Goal: Task Accomplishment & Management: Manage account settings

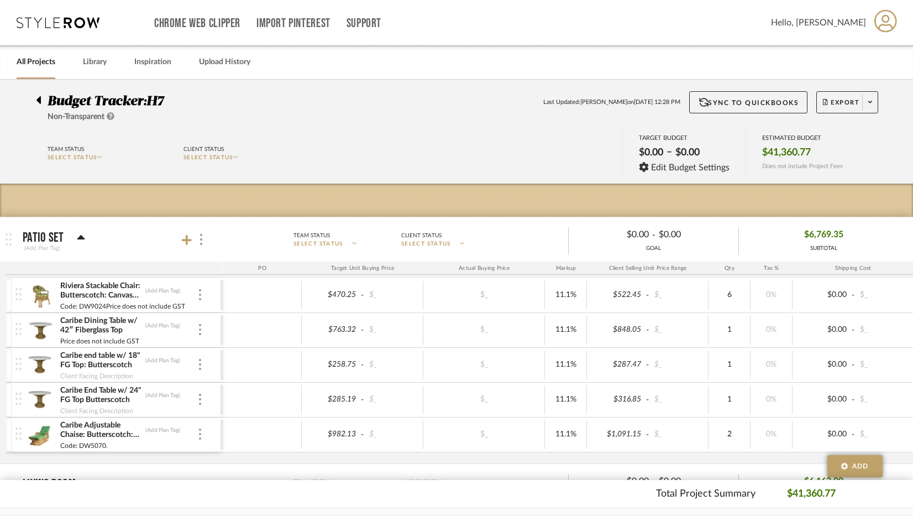
click at [32, 26] on icon at bounding box center [58, 22] width 83 height 11
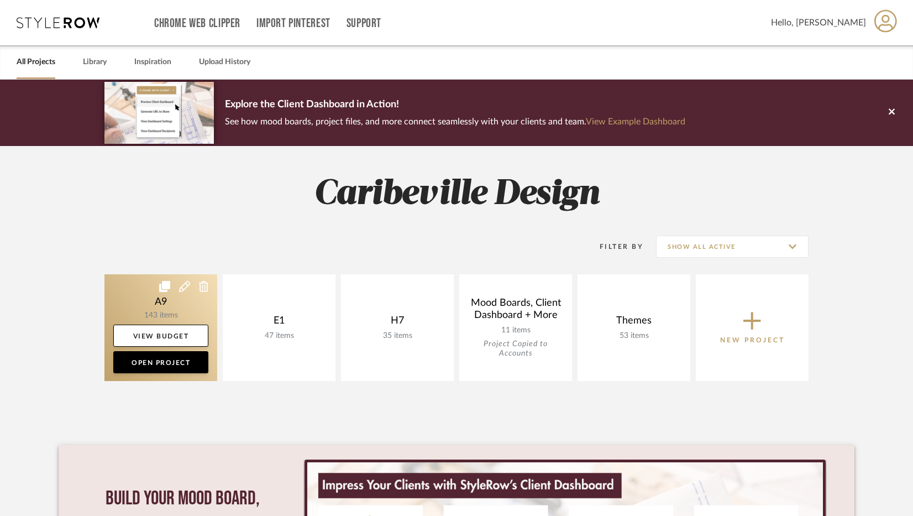
click at [171, 312] on link at bounding box center [160, 327] width 113 height 107
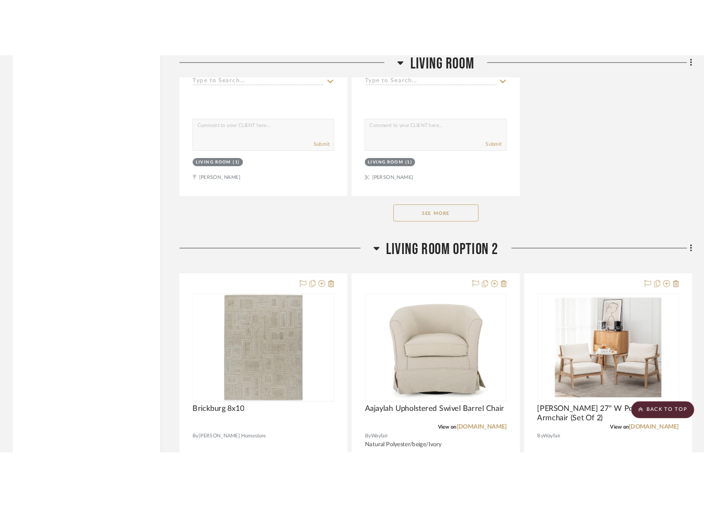
scroll to position [4312, 0]
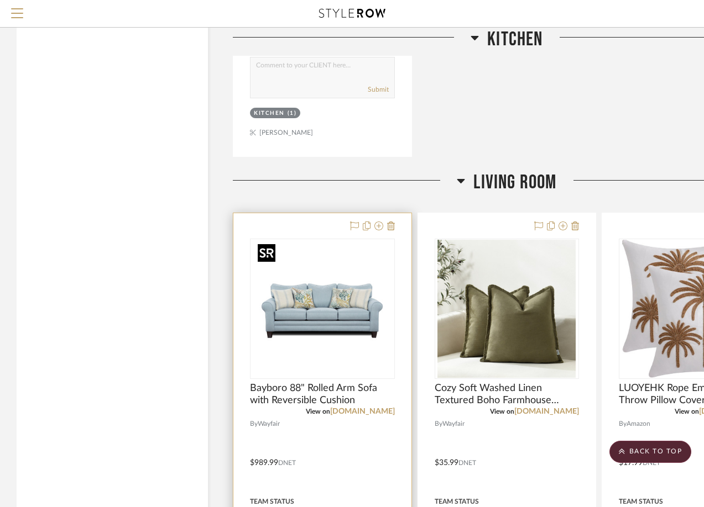
scroll to position [2764, 0]
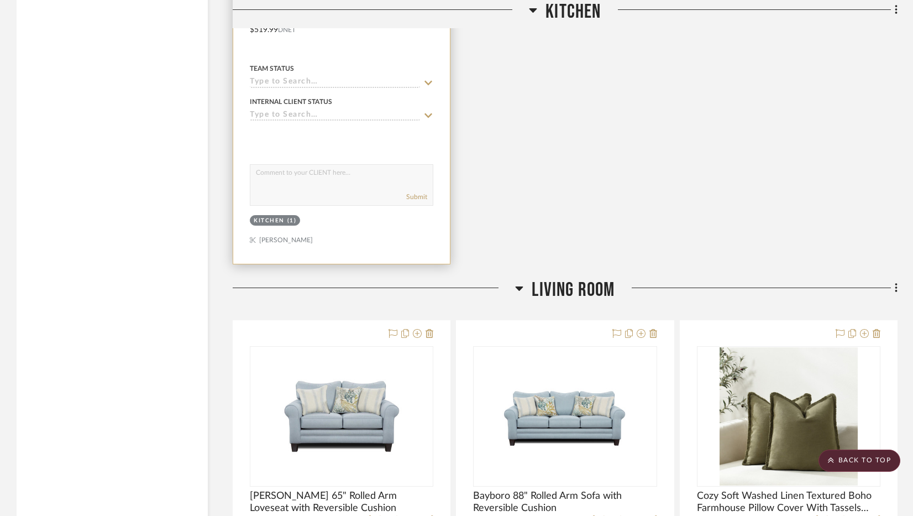
scroll to position [2764, 0]
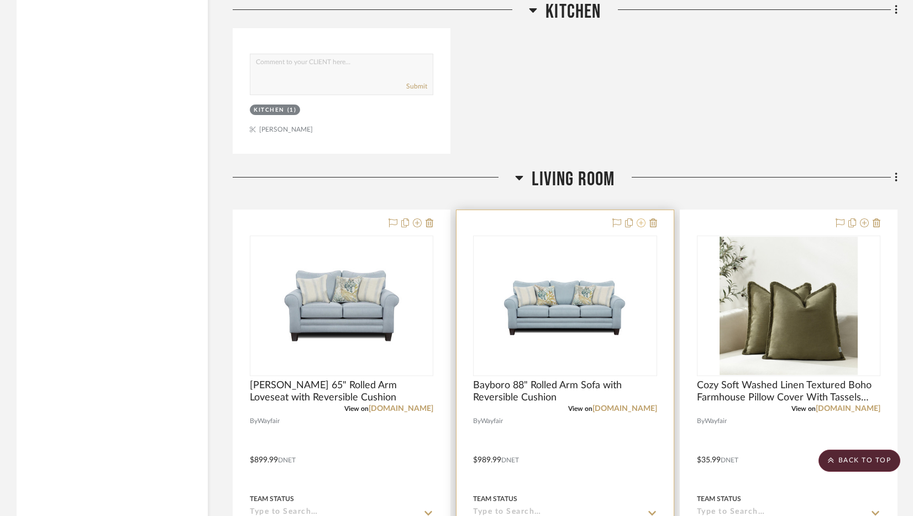
click at [640, 223] on icon at bounding box center [641, 222] width 9 height 9
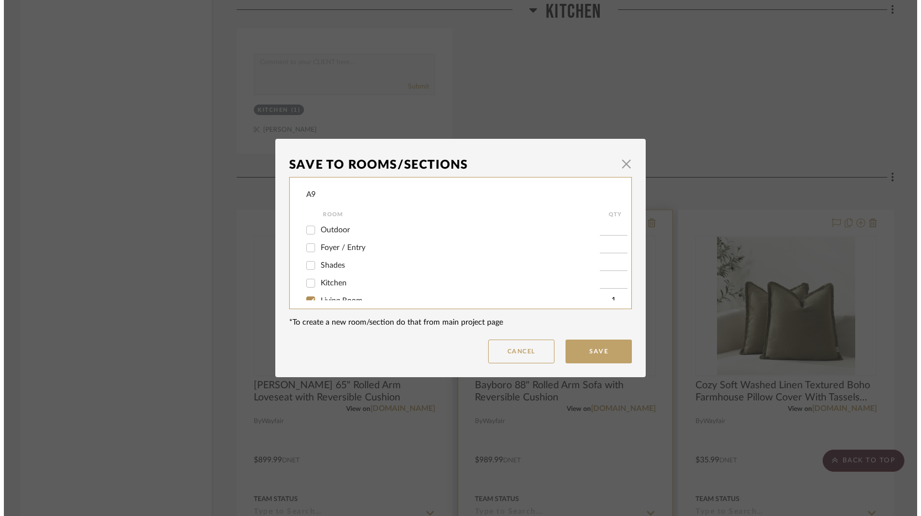
scroll to position [0, 0]
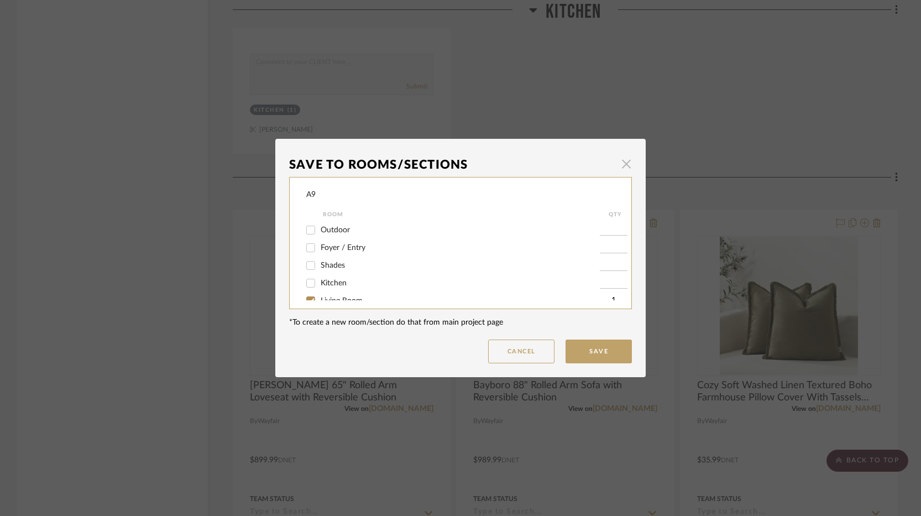
click at [621, 167] on span "button" at bounding box center [626, 164] width 22 height 22
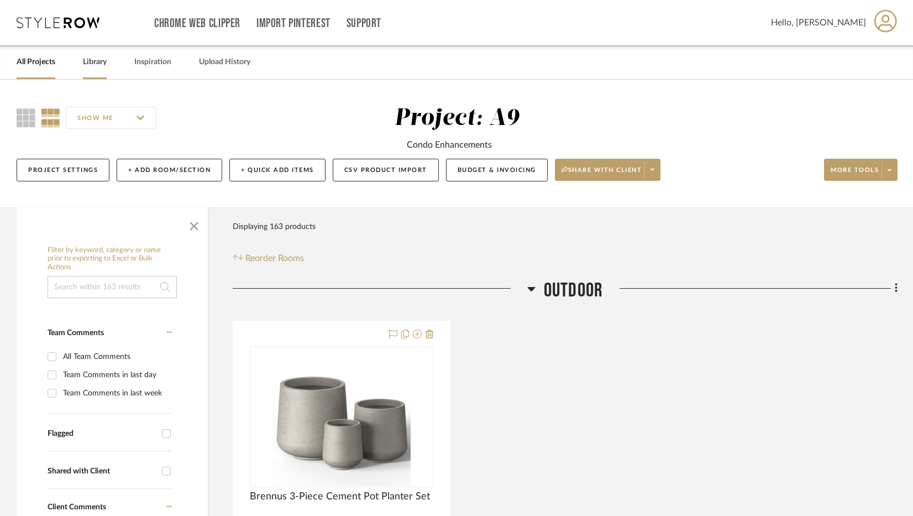
click at [90, 61] on link "Library" at bounding box center [95, 62] width 24 height 15
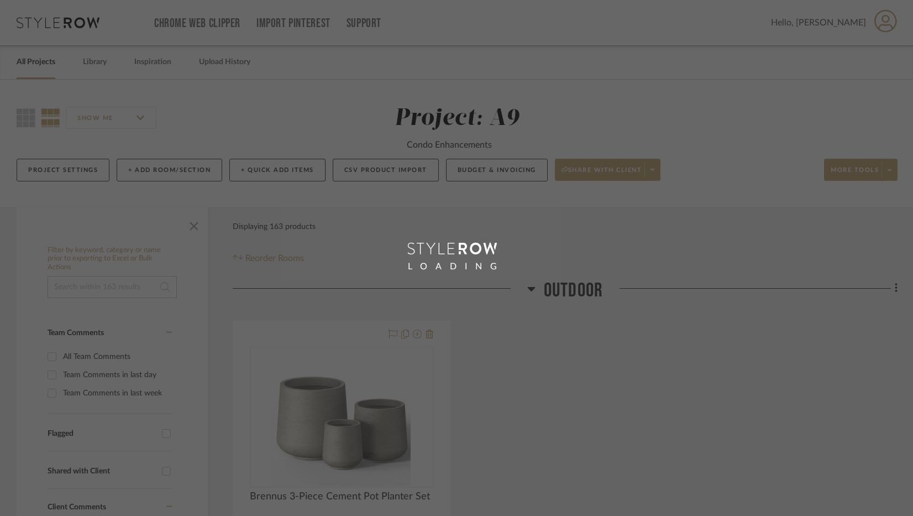
click at [54, 65] on div "LOADING" at bounding box center [456, 258] width 913 height 516
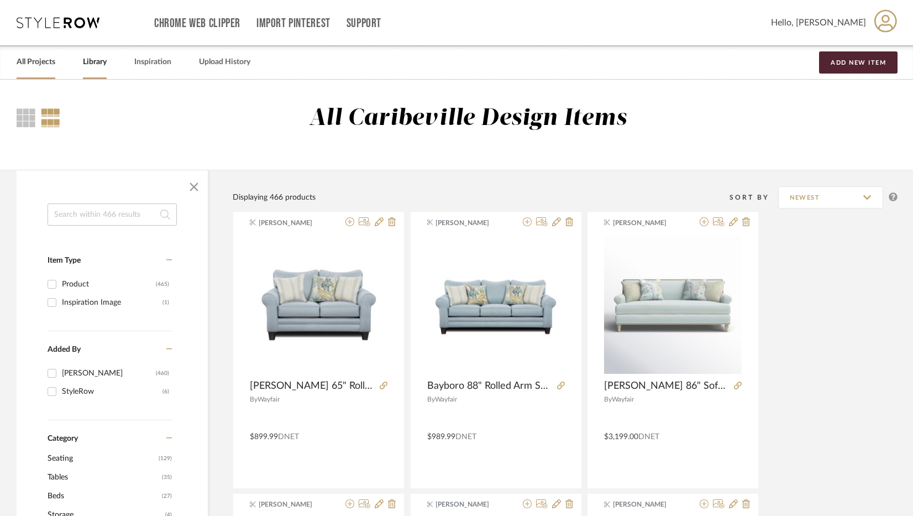
click at [23, 65] on link "All Projects" at bounding box center [36, 62] width 39 height 15
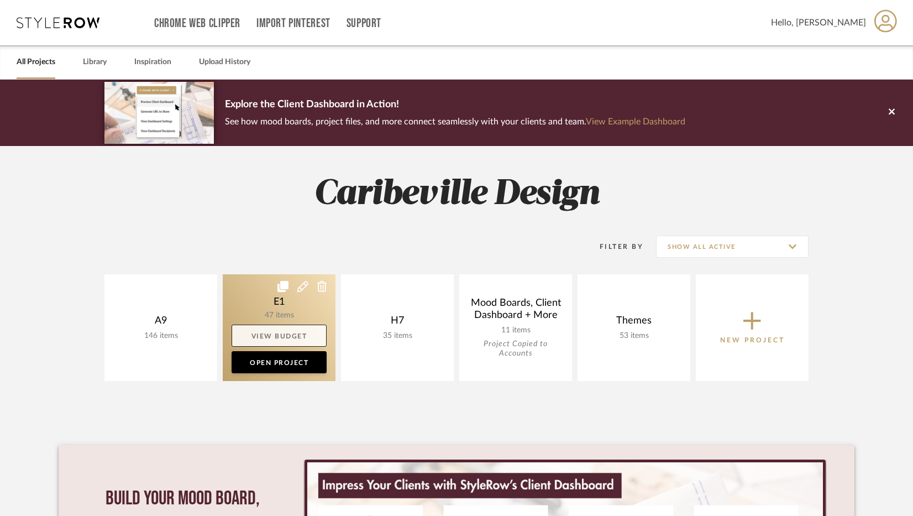
click at [303, 344] on link "View Budget" at bounding box center [279, 335] width 95 height 22
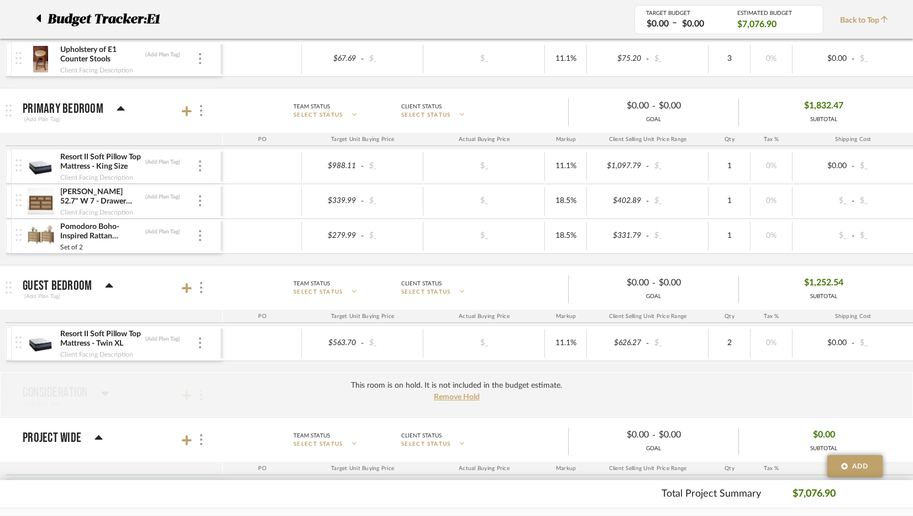
scroll to position [337, 0]
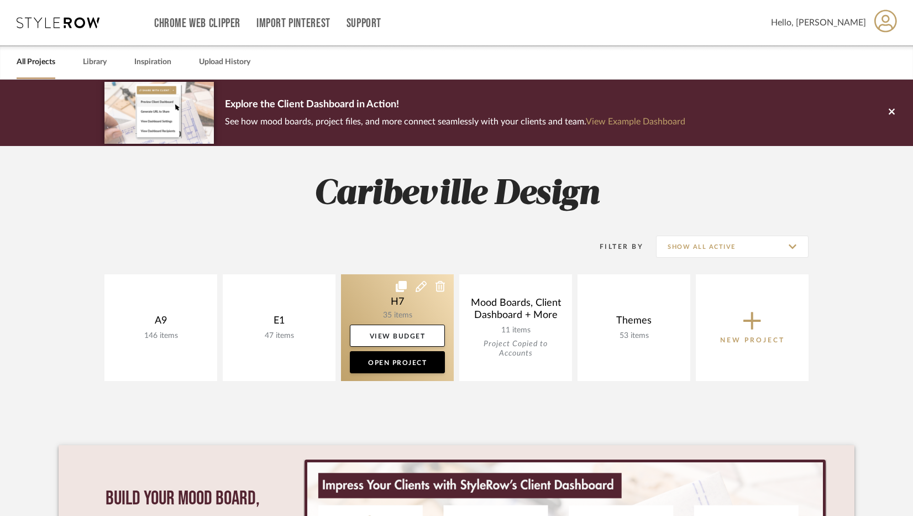
click at [390, 315] on link at bounding box center [397, 327] width 113 height 107
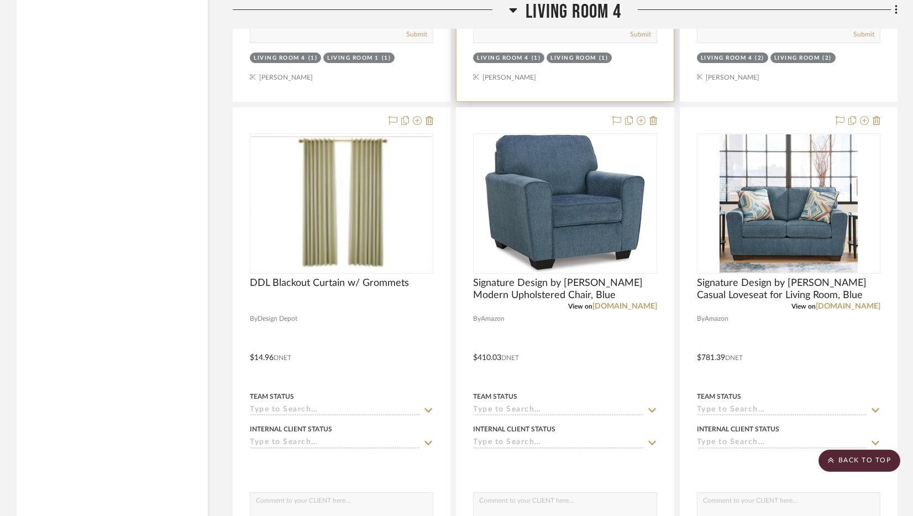
scroll to position [7518, 0]
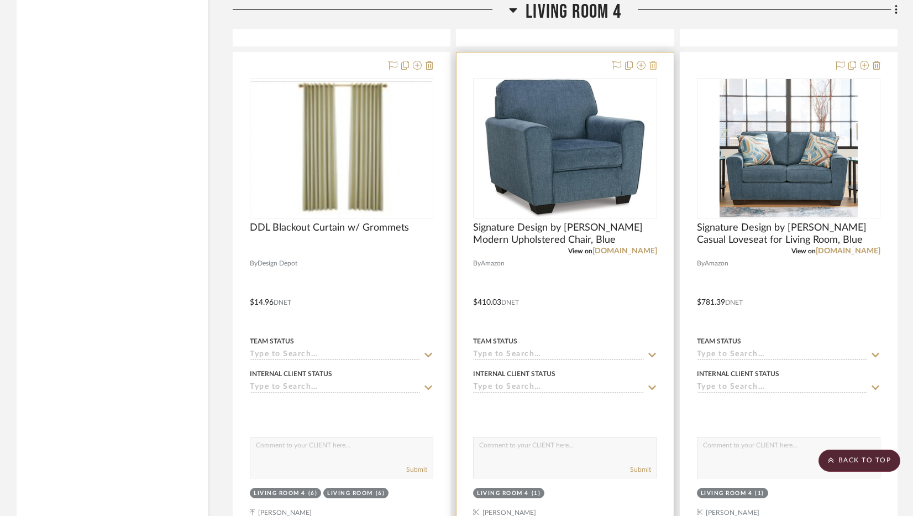
click at [654, 67] on icon at bounding box center [653, 65] width 8 height 9
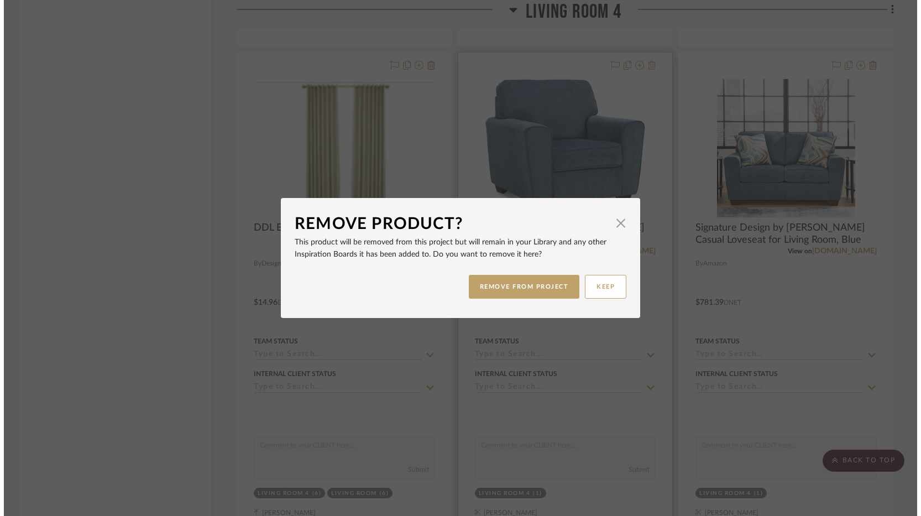
scroll to position [0, 0]
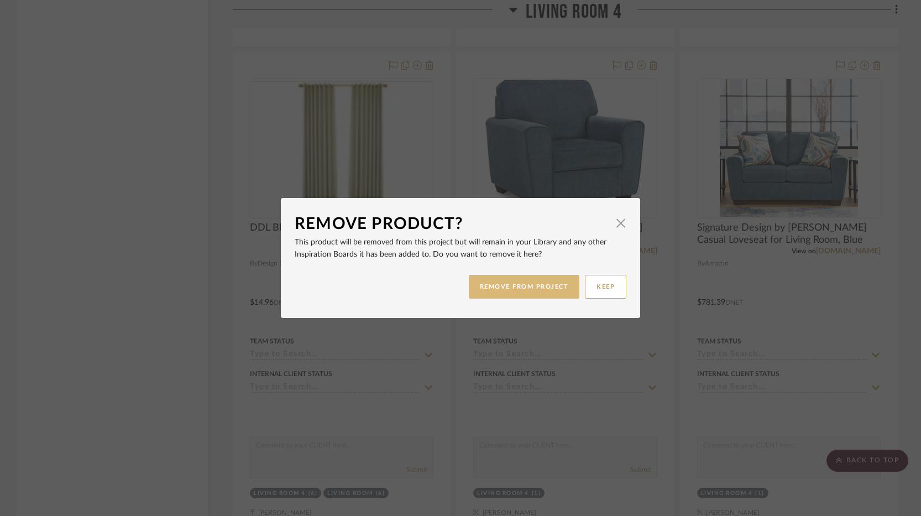
click at [536, 287] on button "REMOVE FROM PROJECT" at bounding box center [524, 287] width 111 height 24
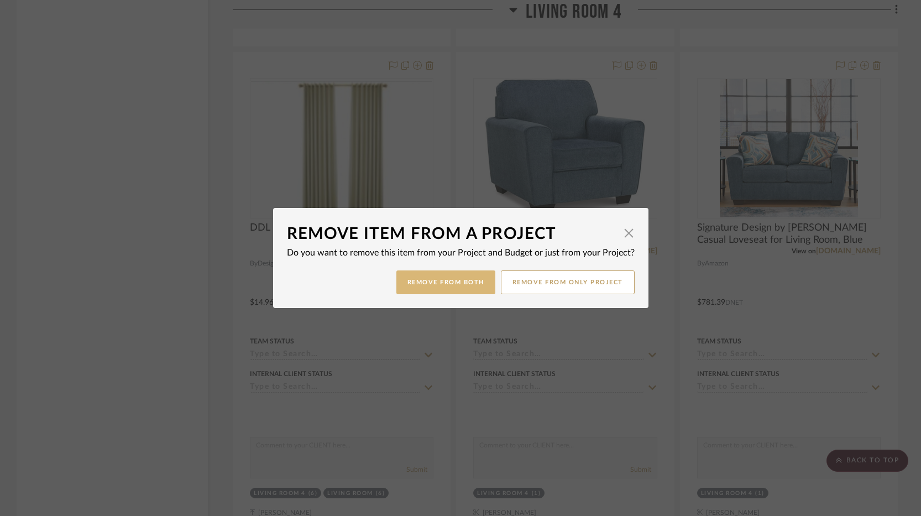
click at [453, 289] on button "Remove from Both" at bounding box center [445, 282] width 99 height 24
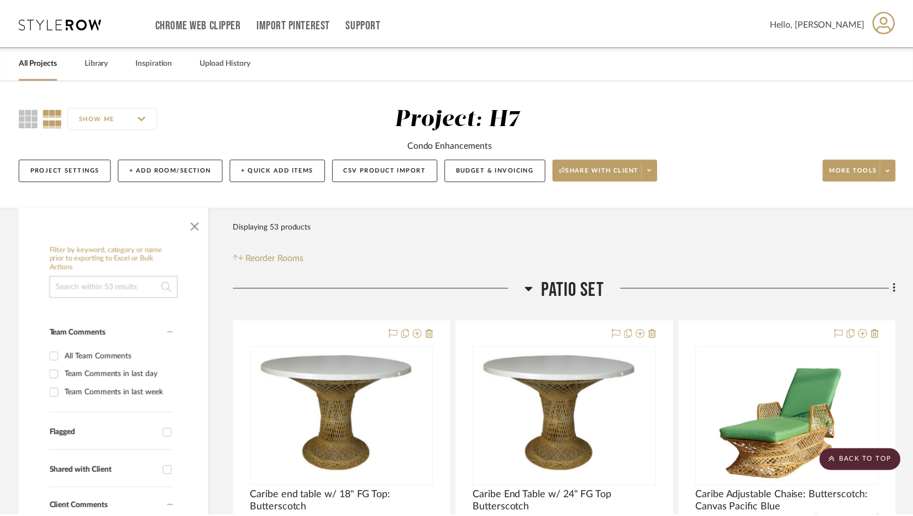
scroll to position [7518, 0]
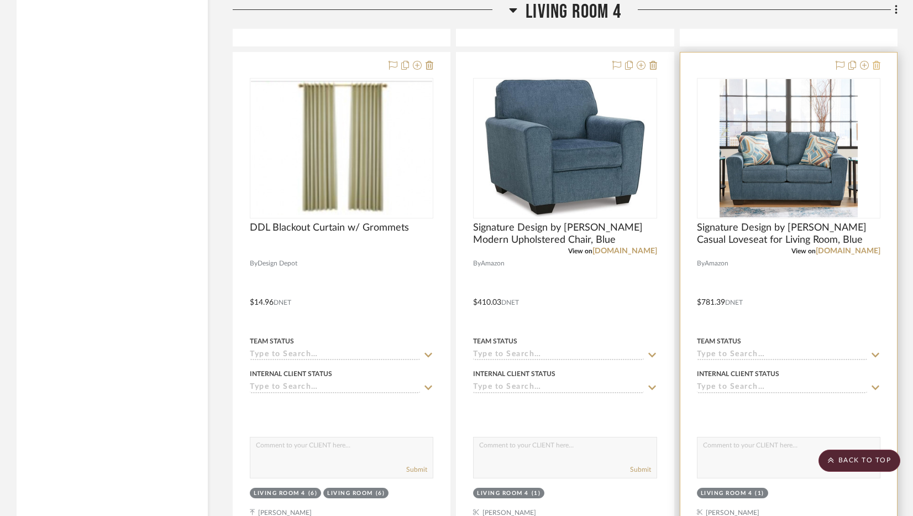
click at [711, 68] on icon at bounding box center [877, 65] width 8 height 9
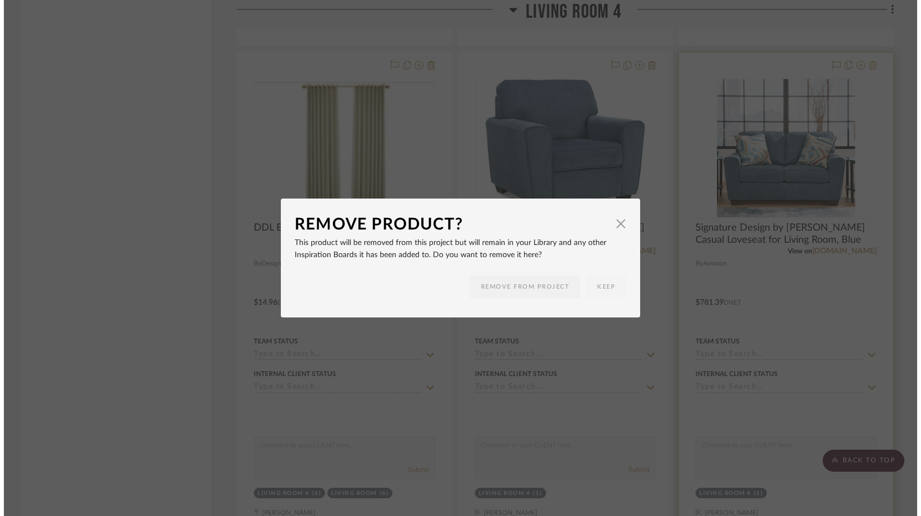
scroll to position [0, 0]
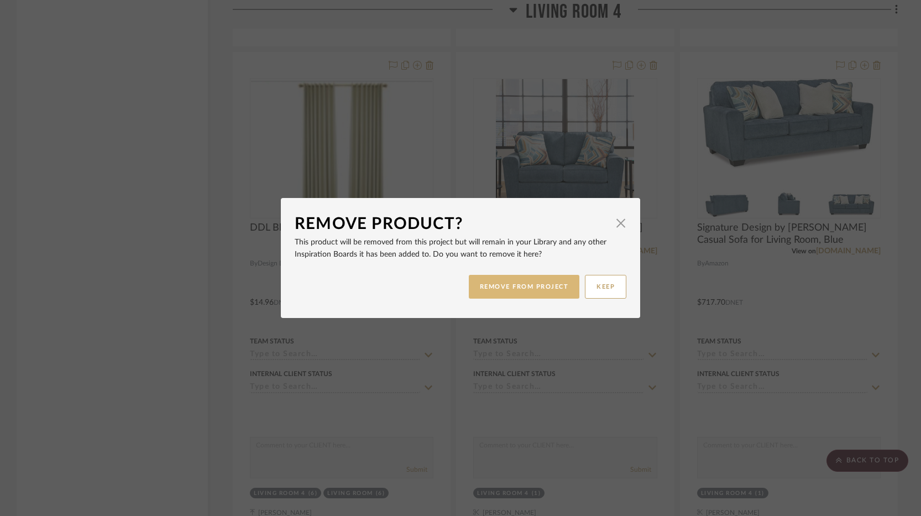
click at [542, 287] on button "REMOVE FROM PROJECT" at bounding box center [524, 287] width 111 height 24
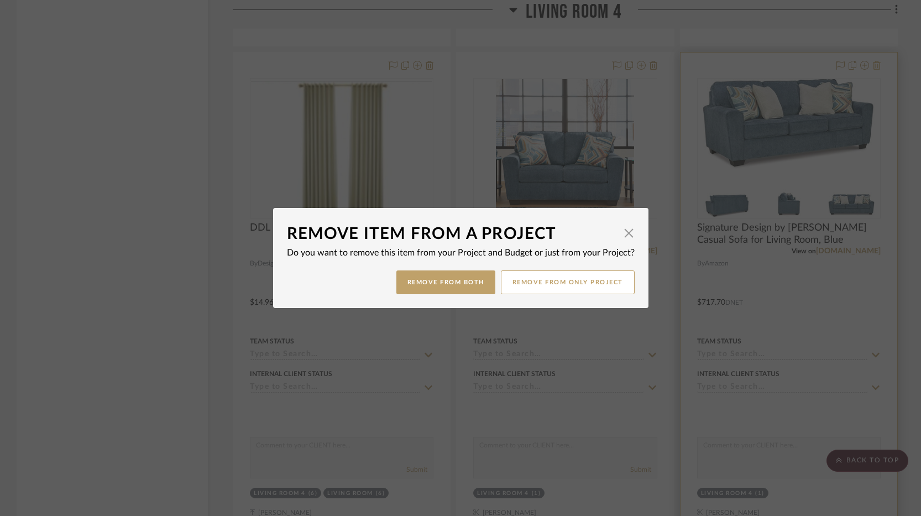
click at [711, 70] on div "Remove Item From a Project × Do you want to remove this item from your Project …" at bounding box center [460, 258] width 921 height 516
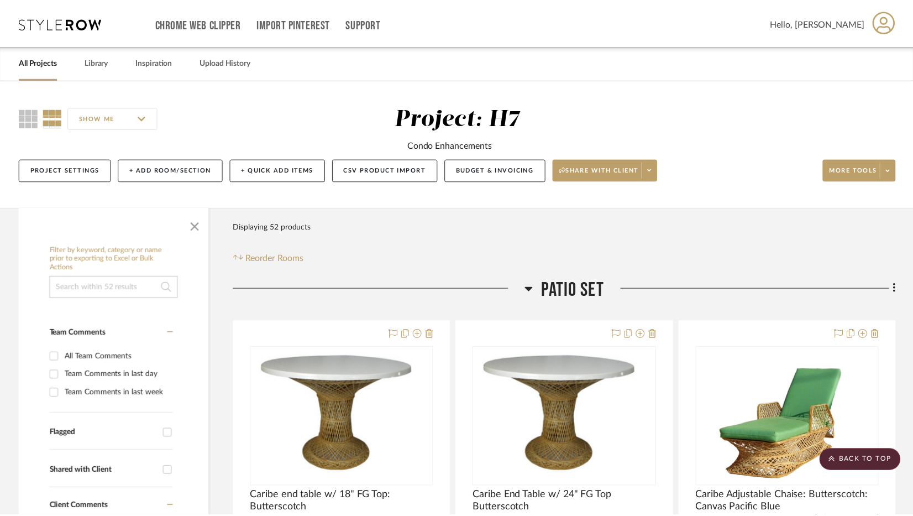
scroll to position [7518, 0]
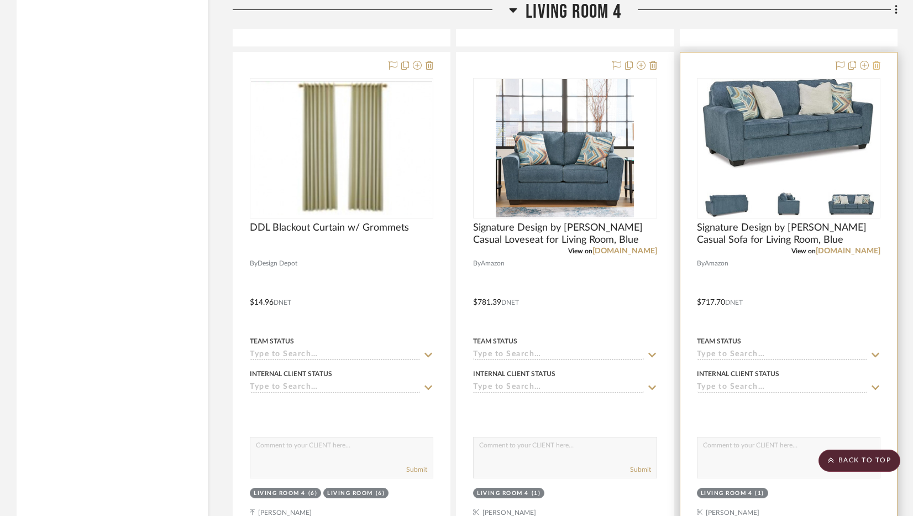
click at [711, 65] on icon at bounding box center [877, 65] width 8 height 9
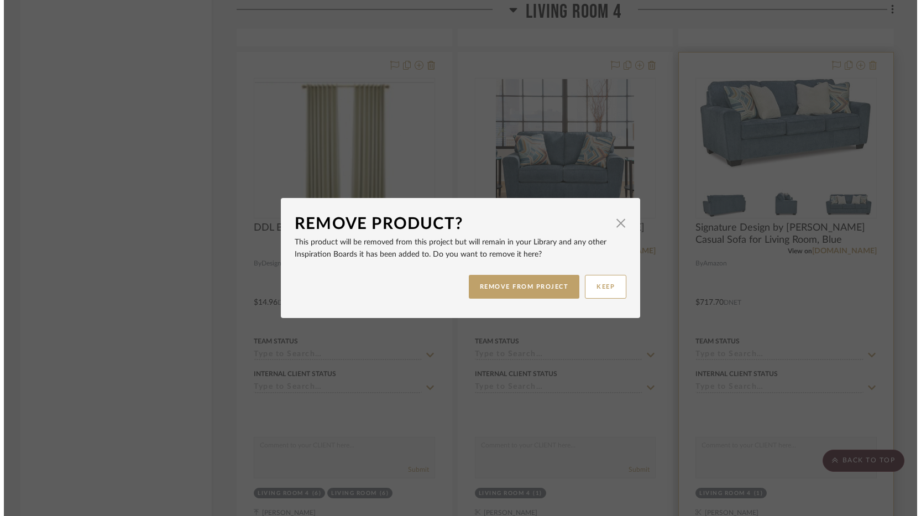
scroll to position [0, 0]
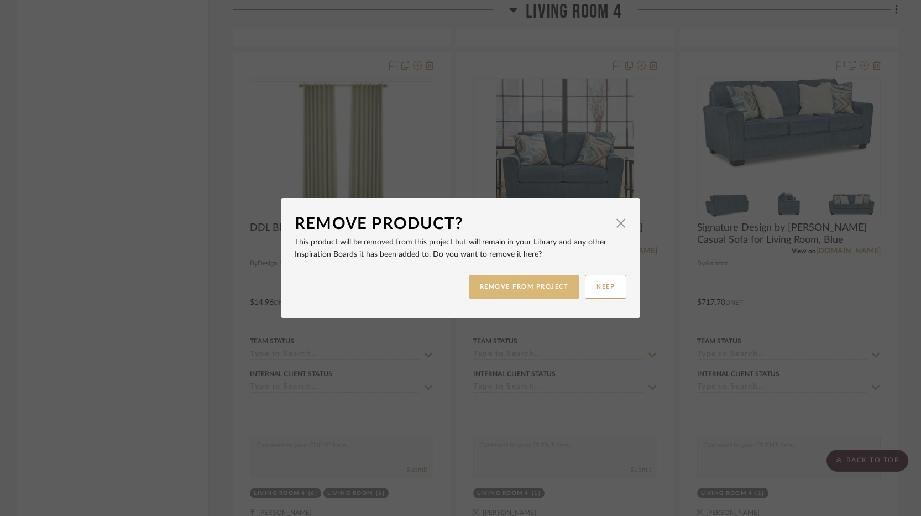
click at [536, 289] on button "REMOVE FROM PROJECT" at bounding box center [524, 287] width 111 height 24
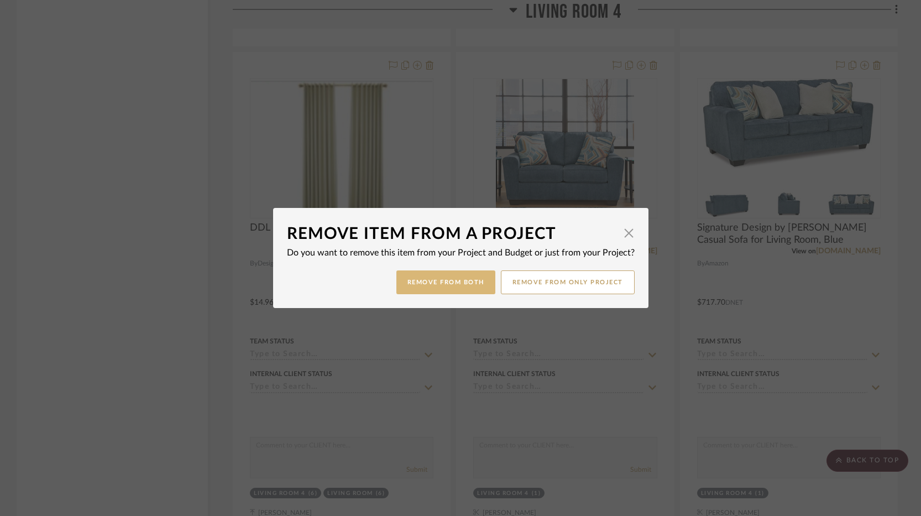
click at [469, 279] on button "Remove from Both" at bounding box center [445, 282] width 99 height 24
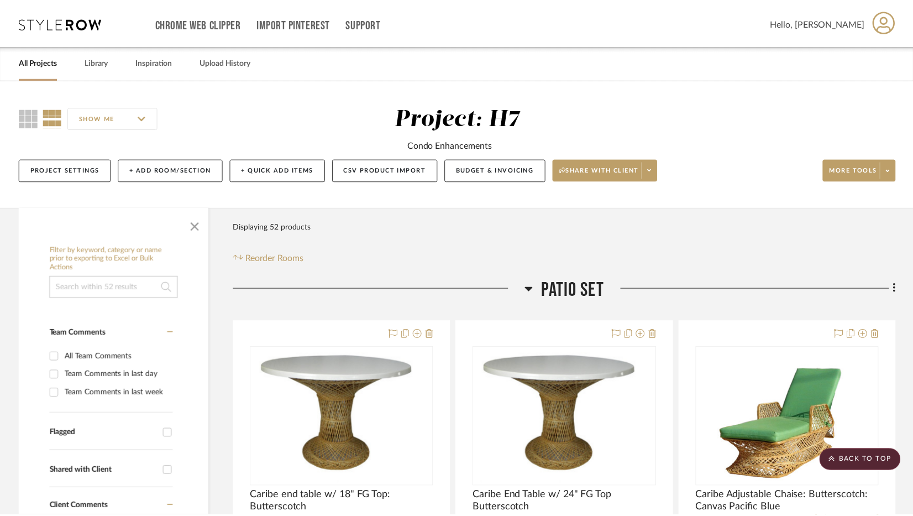
scroll to position [7518, 0]
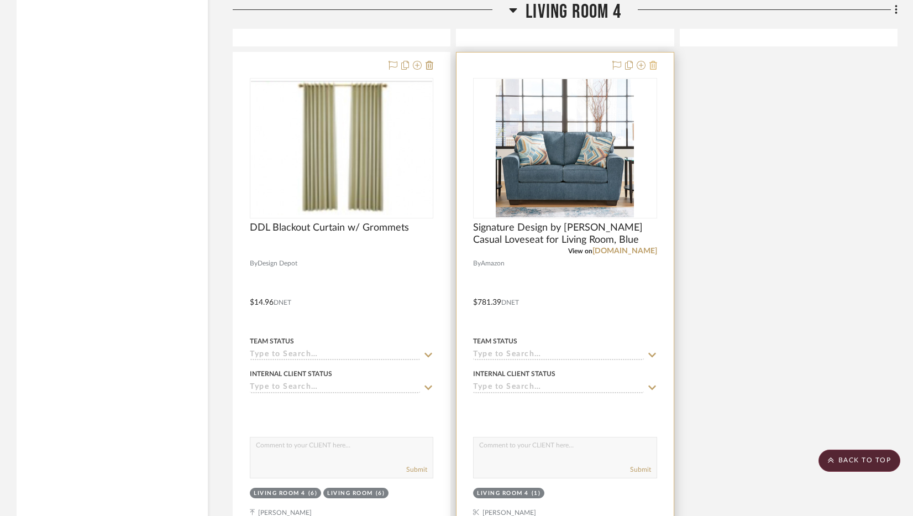
click at [653, 65] on icon at bounding box center [653, 65] width 8 height 9
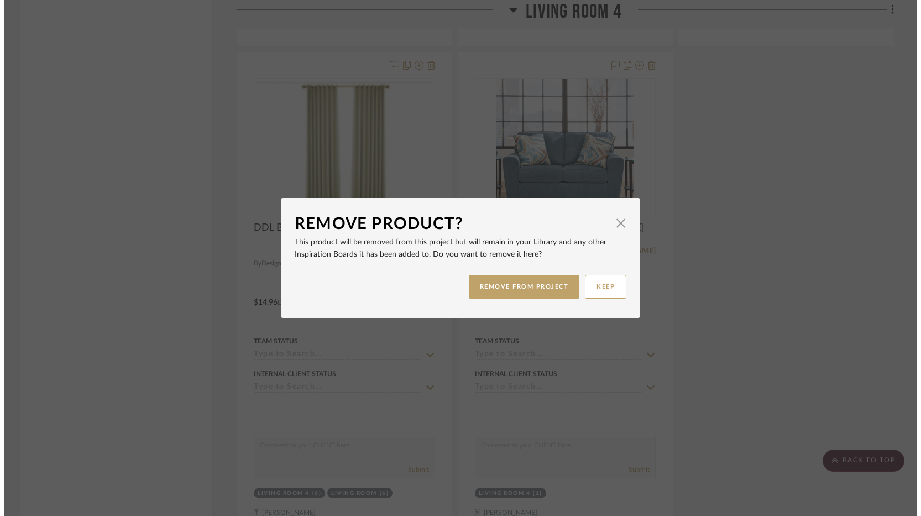
scroll to position [0, 0]
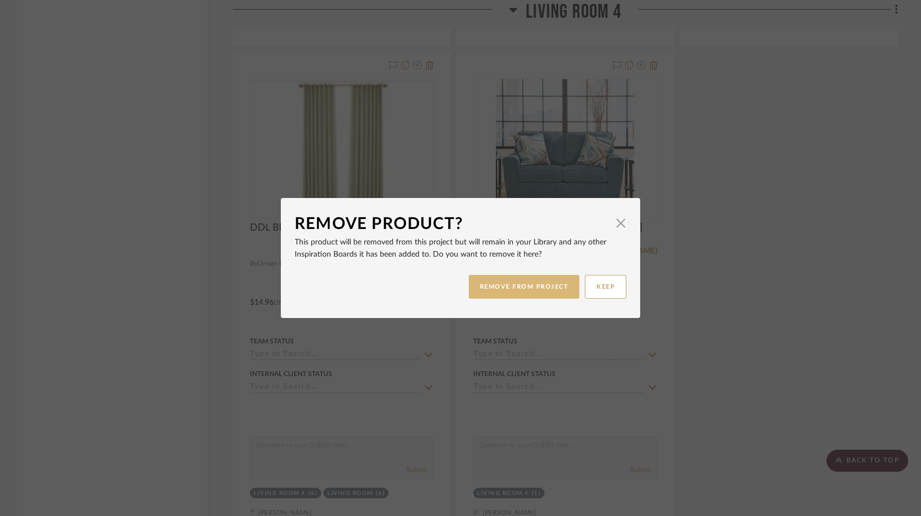
click at [531, 286] on button "REMOVE FROM PROJECT" at bounding box center [524, 287] width 111 height 24
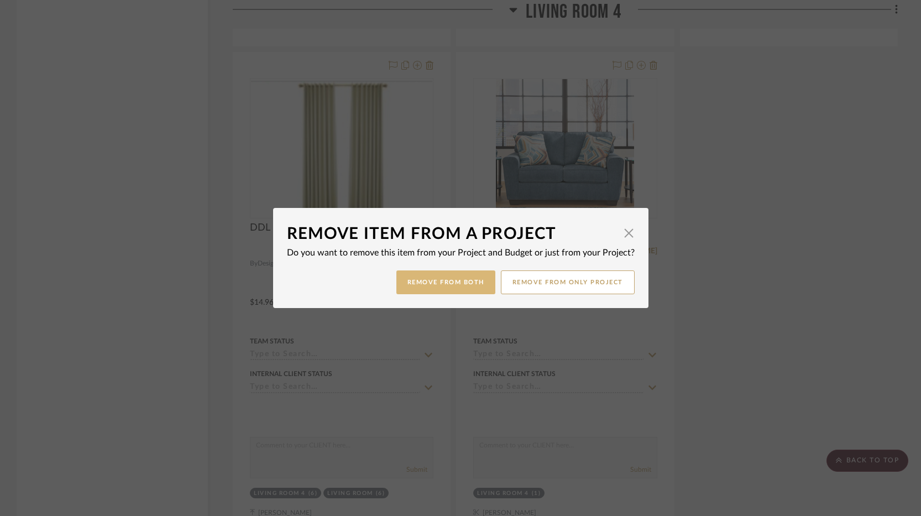
click at [468, 282] on button "Remove from Both" at bounding box center [445, 282] width 99 height 24
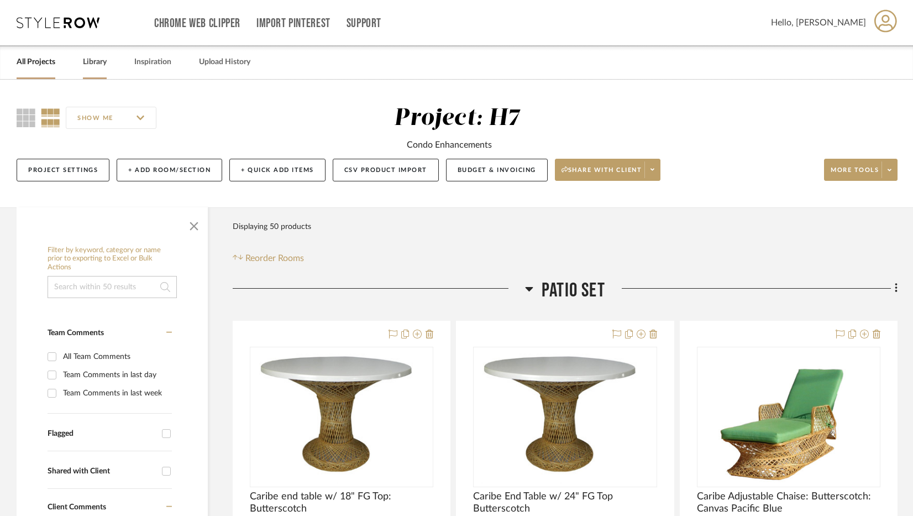
click at [85, 64] on link "Library" at bounding box center [95, 62] width 24 height 15
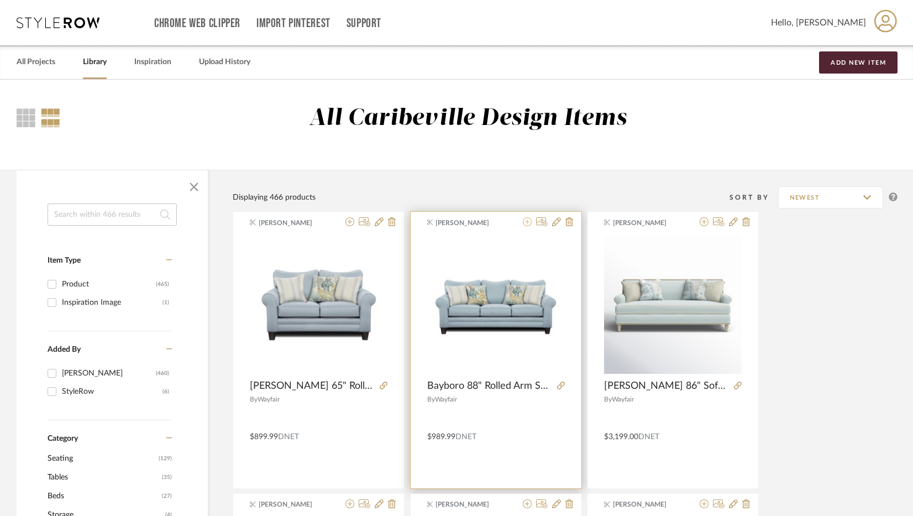
click at [529, 220] on icon at bounding box center [527, 221] width 9 height 9
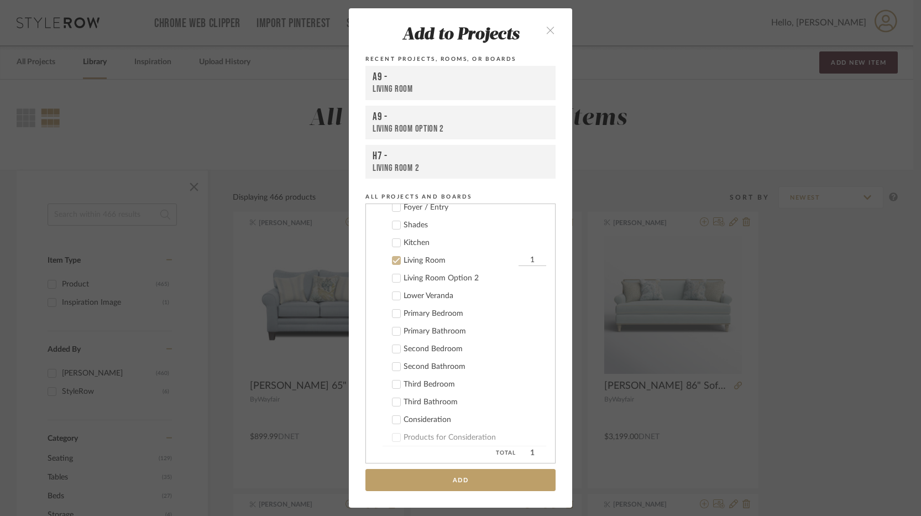
scroll to position [116, 0]
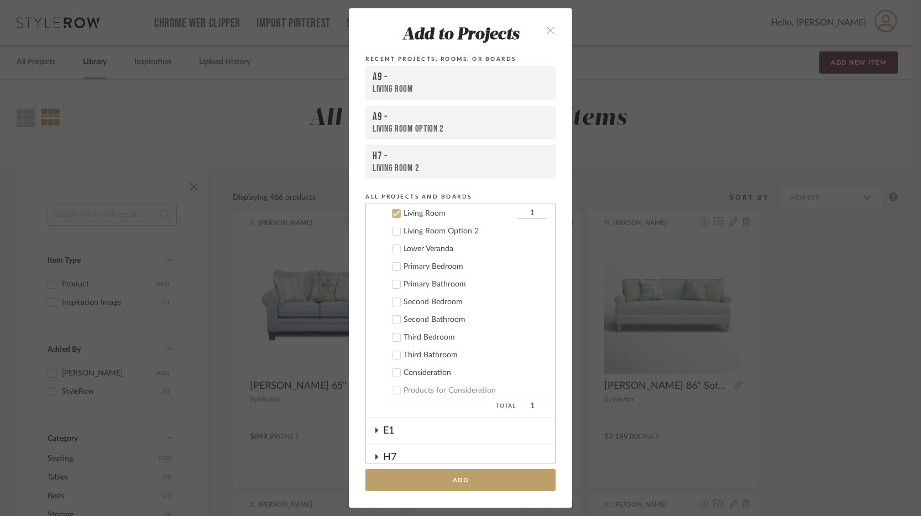
click at [400, 455] on div "H7" at bounding box center [469, 456] width 172 height 25
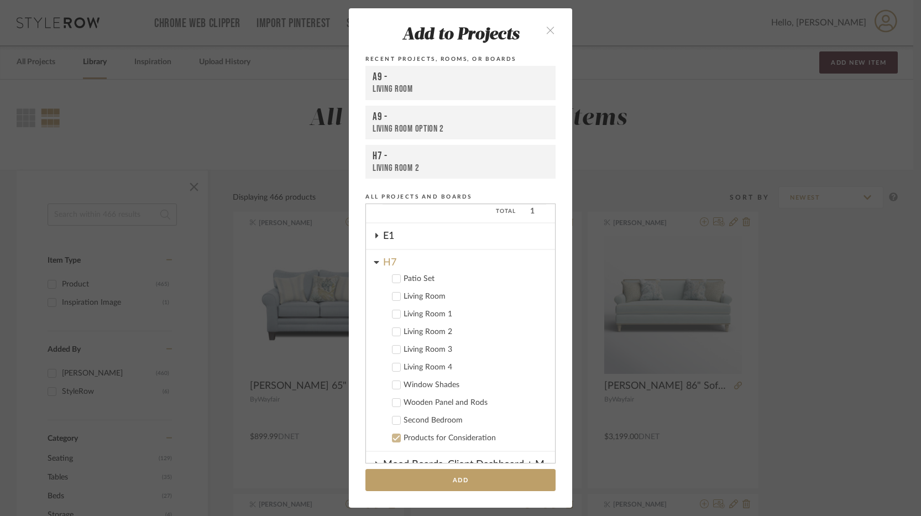
scroll to position [337, 0]
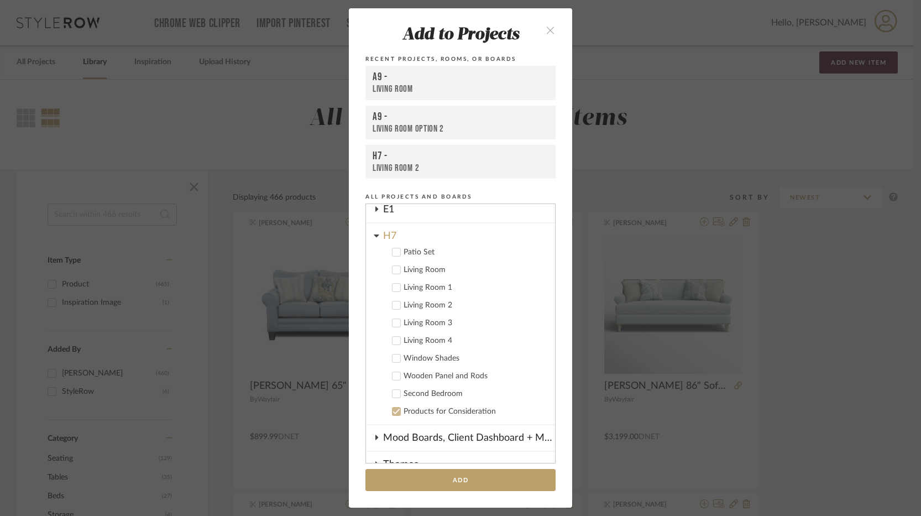
click at [434, 339] on div "Living Room 4" at bounding box center [475, 340] width 143 height 9
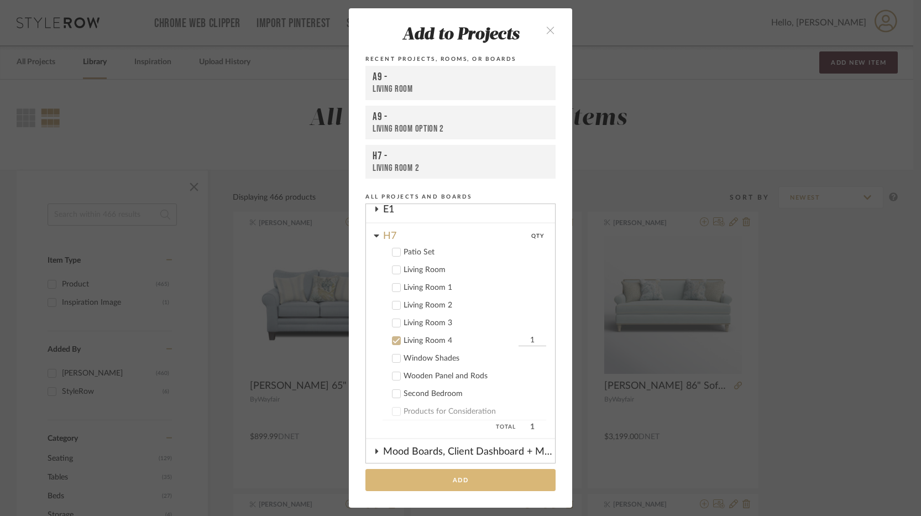
click at [463, 475] on button "Add" at bounding box center [460, 480] width 190 height 23
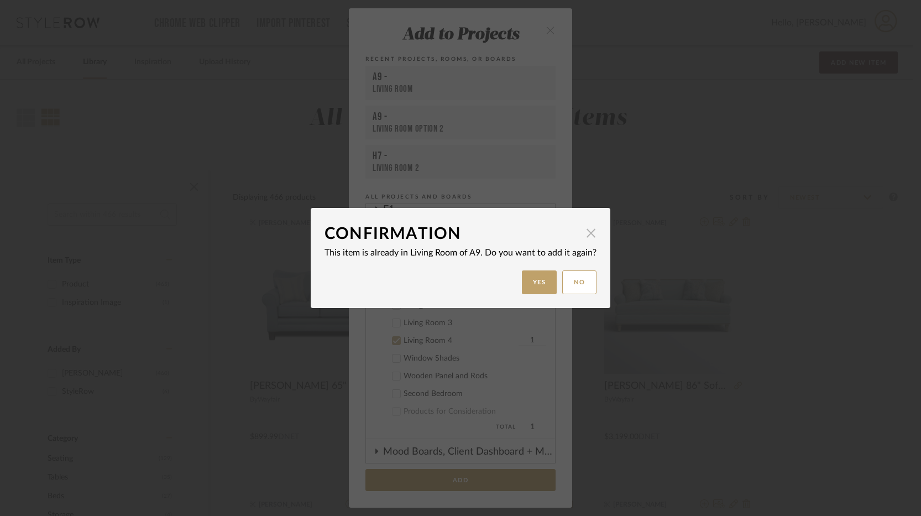
click at [586, 233] on span "button" at bounding box center [591, 233] width 22 height 22
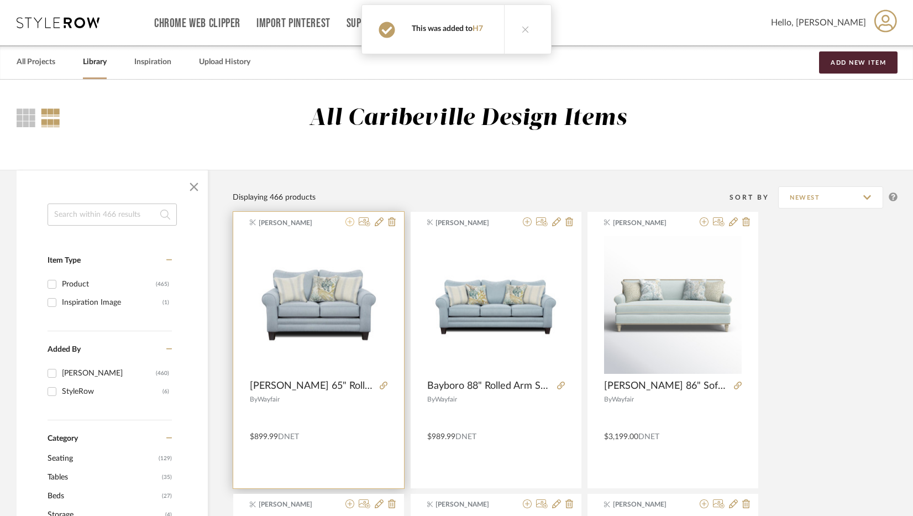
click at [353, 220] on icon at bounding box center [349, 221] width 9 height 9
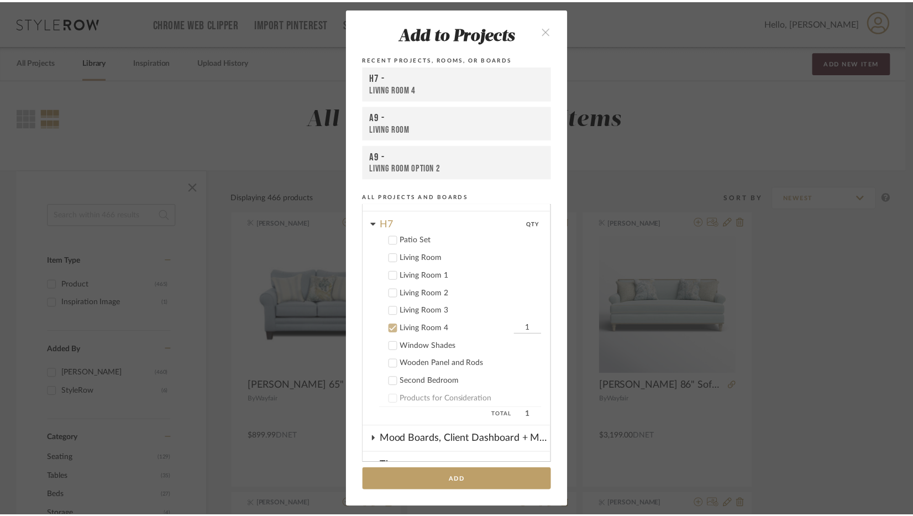
scroll to position [148, 0]
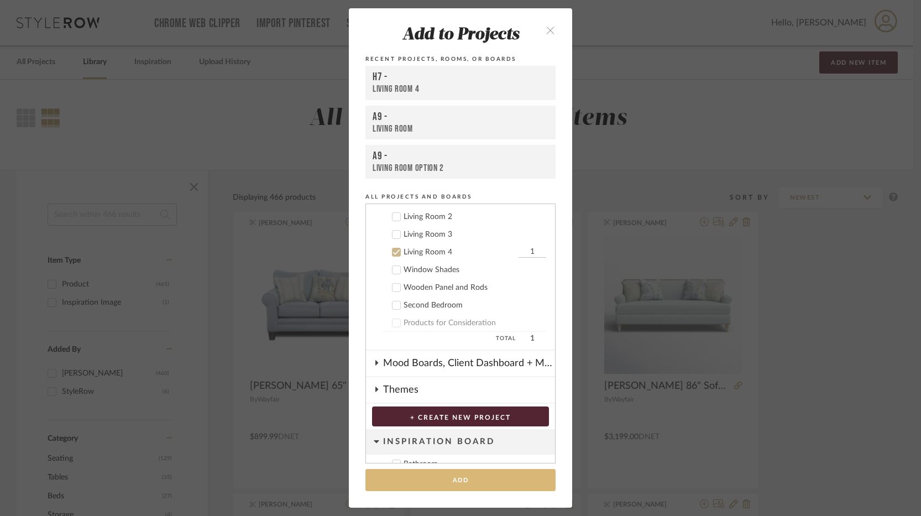
click at [469, 475] on button "Add" at bounding box center [460, 480] width 190 height 23
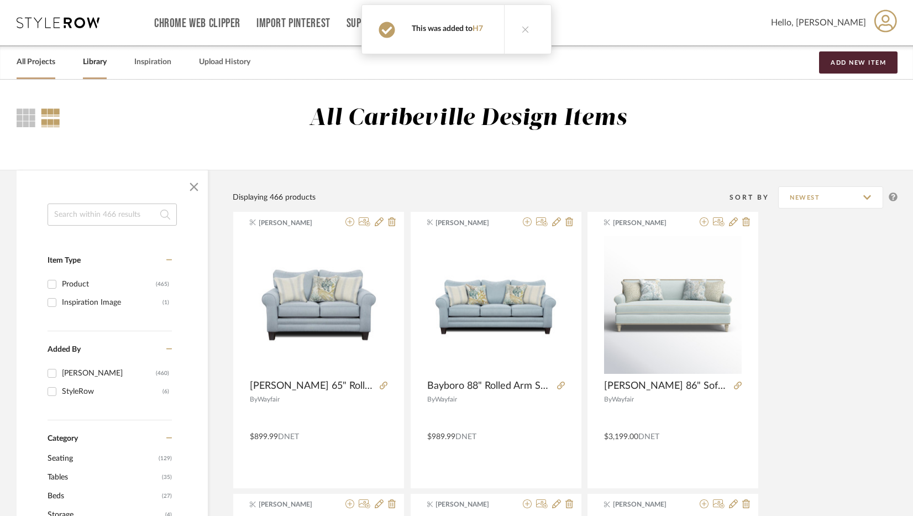
click at [36, 67] on link "All Projects" at bounding box center [36, 62] width 39 height 15
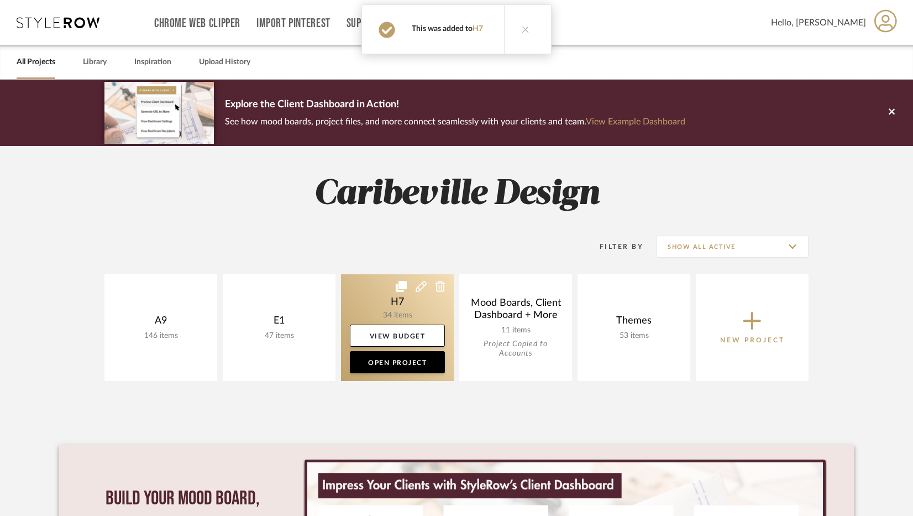
click at [400, 323] on link at bounding box center [397, 327] width 113 height 107
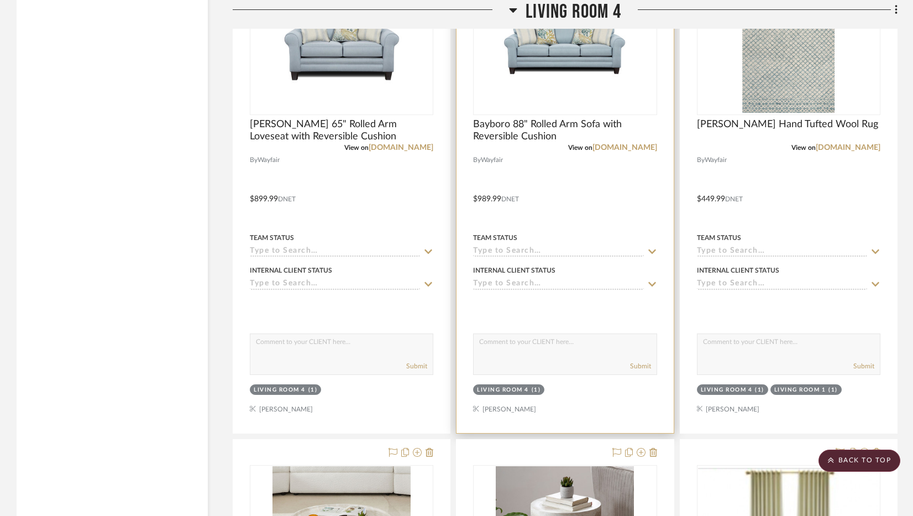
scroll to position [6910, 0]
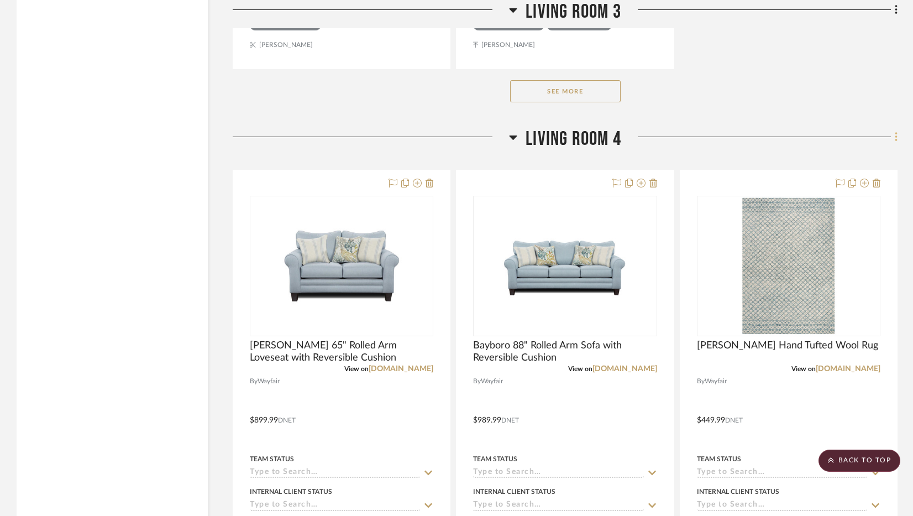
click at [711, 145] on fa-icon at bounding box center [894, 138] width 7 height 18
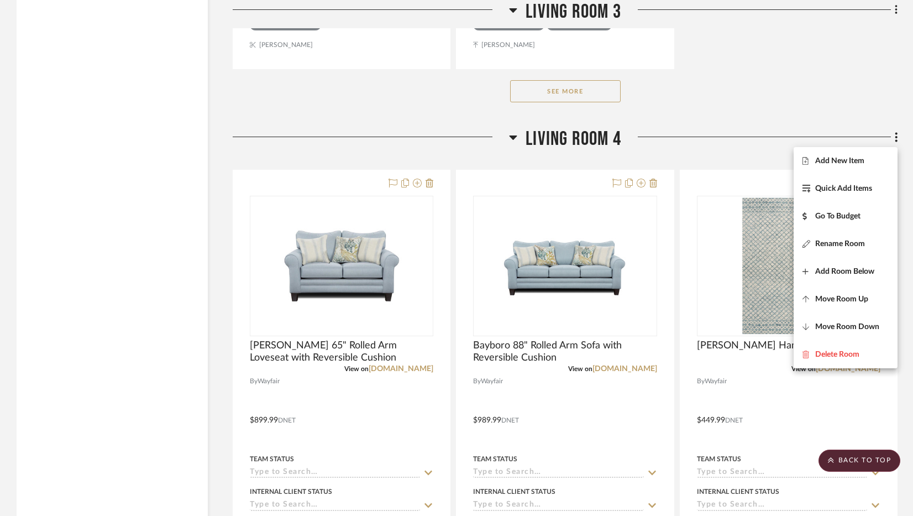
click at [711, 133] on div at bounding box center [456, 258] width 913 height 516
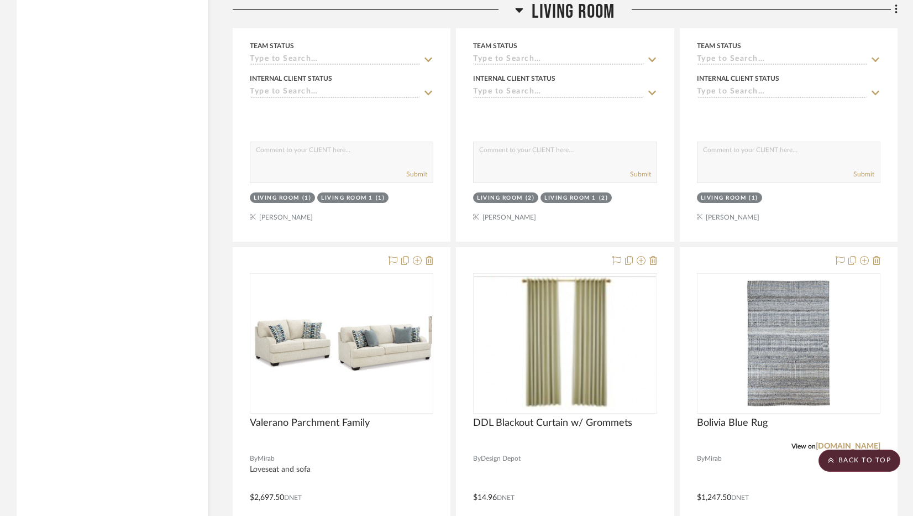
scroll to position [0, 0]
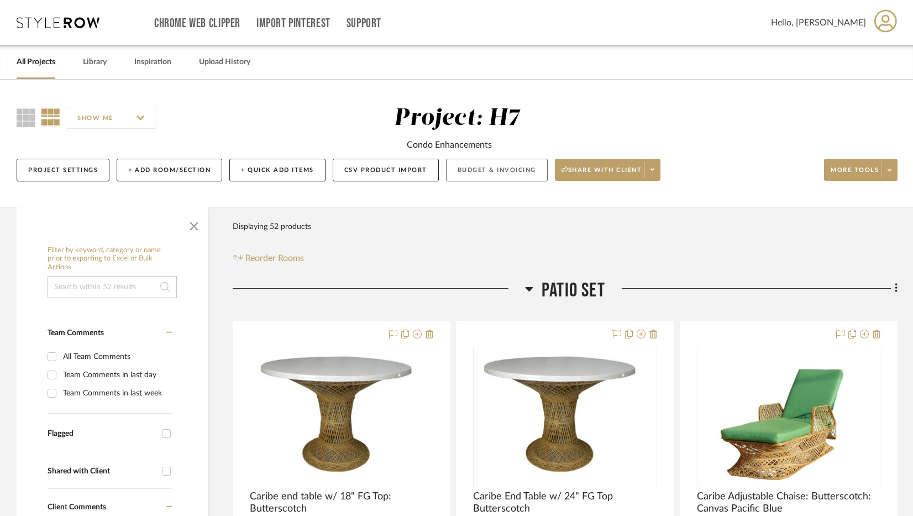
click at [491, 170] on button "Budget & Invoicing" at bounding box center [497, 170] width 102 height 23
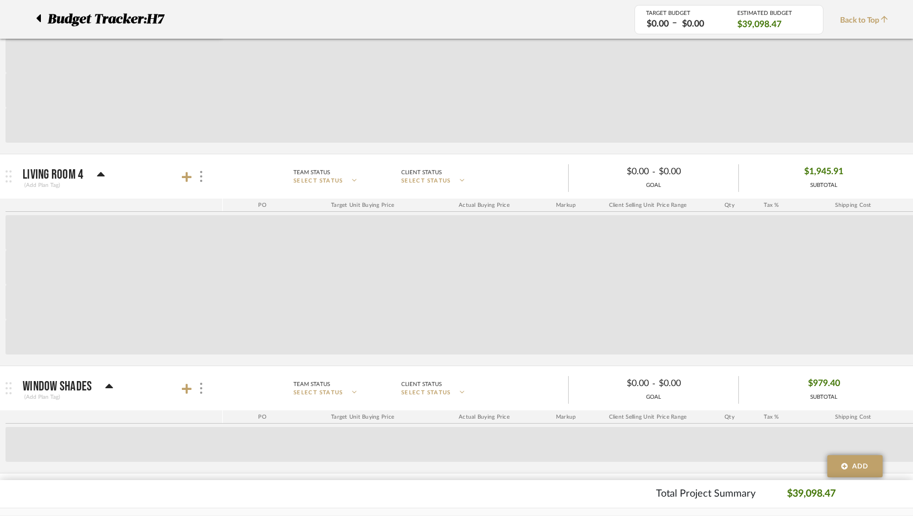
scroll to position [1609, 0]
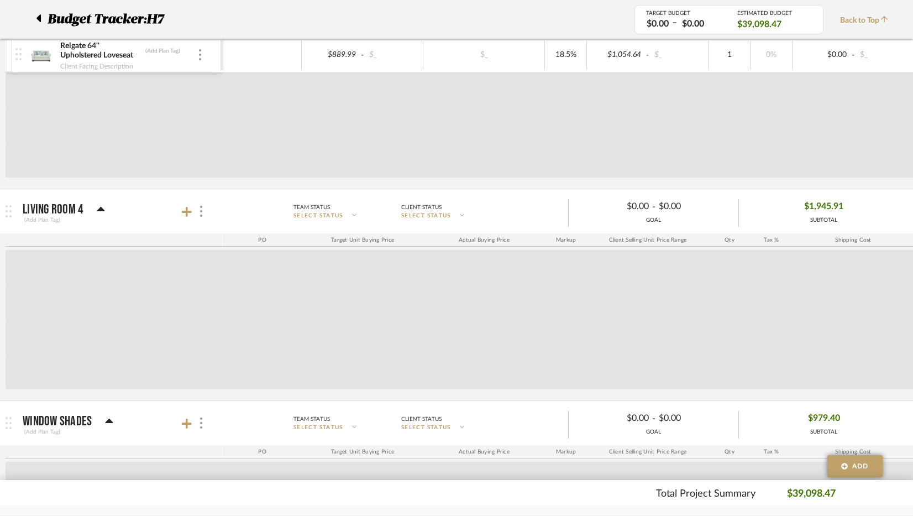
click at [186, 185] on div "Vozelle End Table (Add Plan Tag) Client Facing Description $293.99 - $_ $_ 18.5…" at bounding box center [577, 44] width 1143 height 290
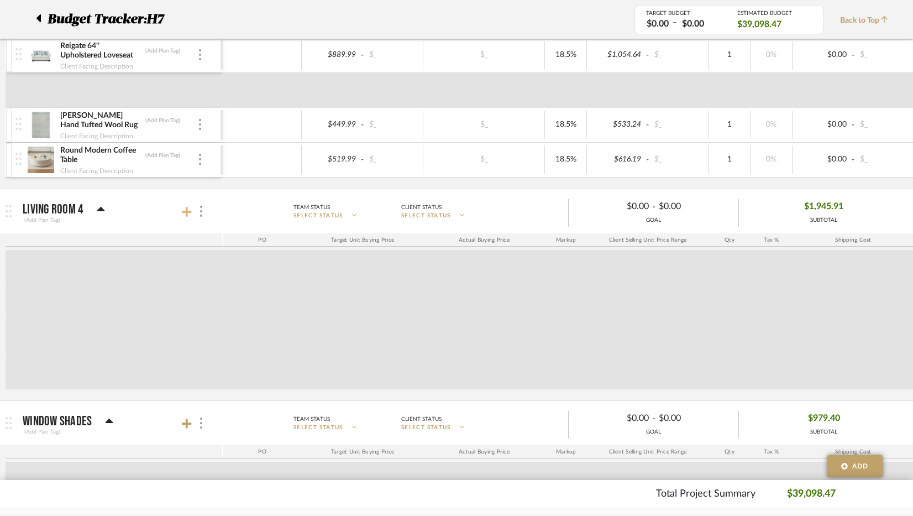
click at [187, 216] on icon at bounding box center [187, 212] width 10 height 10
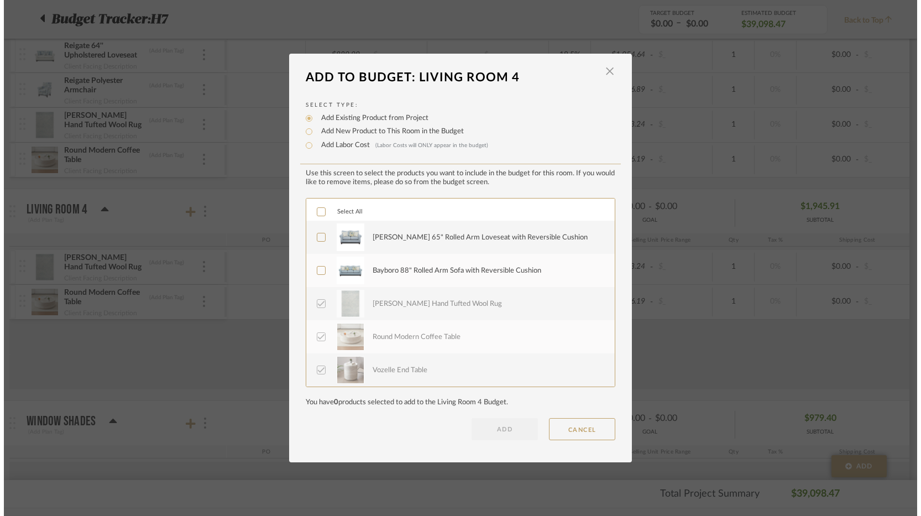
scroll to position [0, 0]
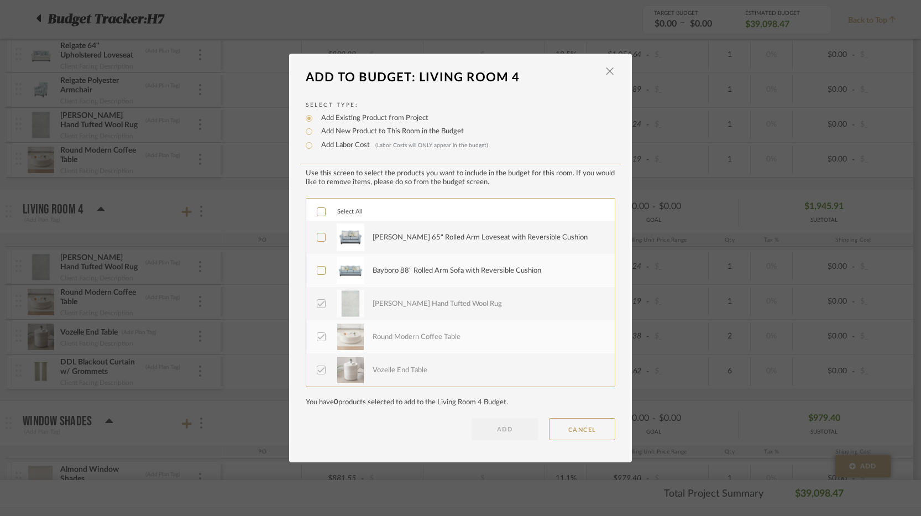
click at [374, 233] on div "Desousa 65" Rolled Arm Loveseat with Reversible Cushion" at bounding box center [480, 237] width 215 height 11
click at [375, 266] on div "Bayboro 88" Rolled Arm Sofa with Reversible Cushion" at bounding box center [457, 270] width 169 height 11
click at [506, 427] on button "ADD" at bounding box center [505, 429] width 66 height 22
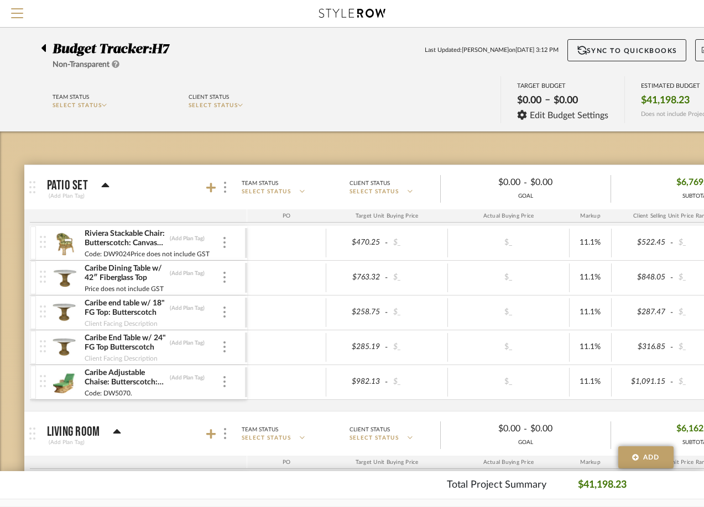
click at [45, 53] on icon at bounding box center [43, 47] width 5 height 13
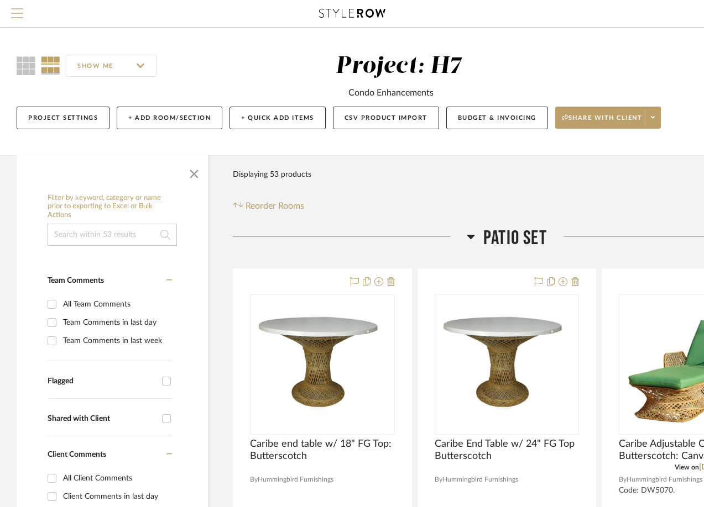
click at [26, 15] on button "Menu" at bounding box center [17, 13] width 34 height 27
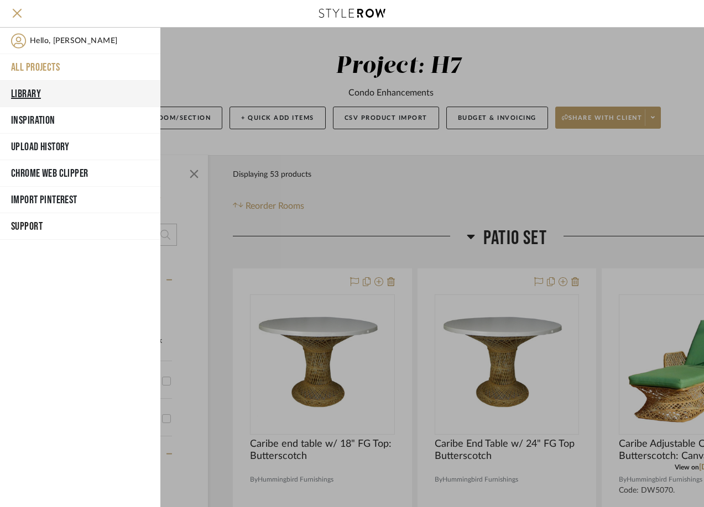
click at [46, 97] on button "Library" at bounding box center [80, 94] width 160 height 27
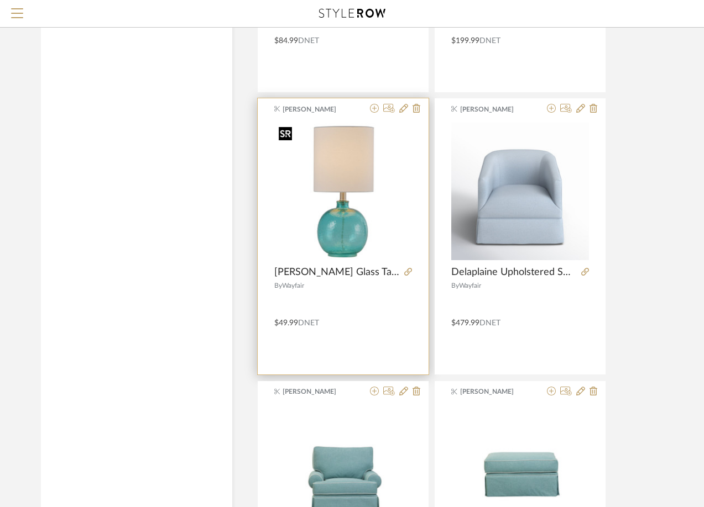
scroll to position [2322, 0]
click at [375, 111] on icon at bounding box center [374, 108] width 9 height 9
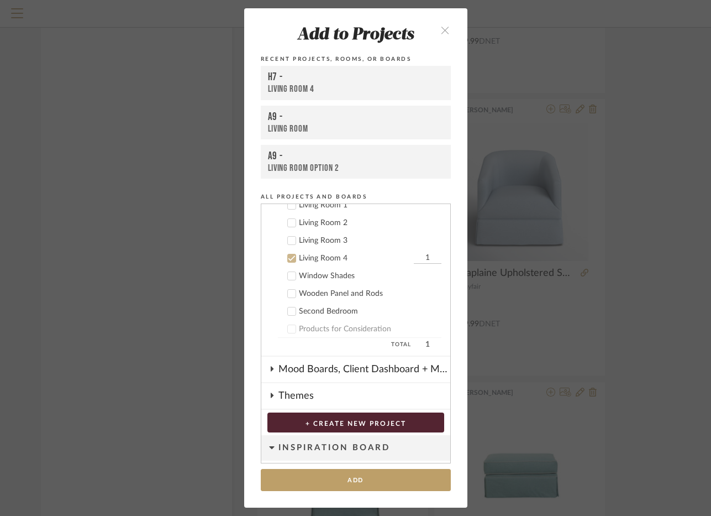
scroll to position [148, 0]
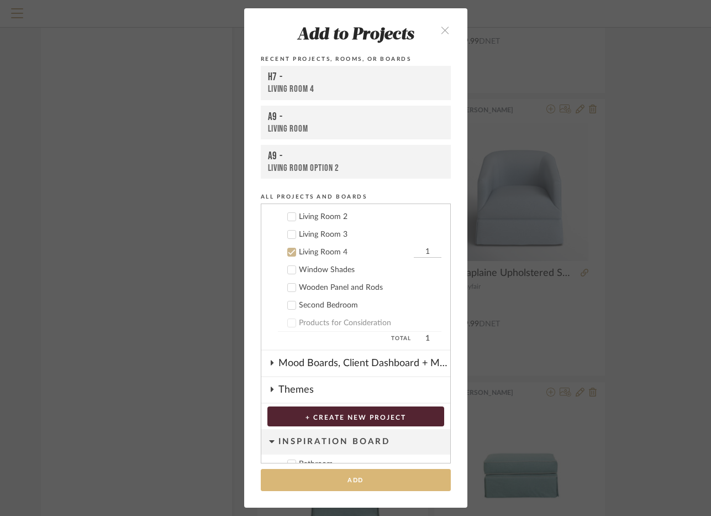
click at [388, 478] on button "Add" at bounding box center [356, 480] width 190 height 23
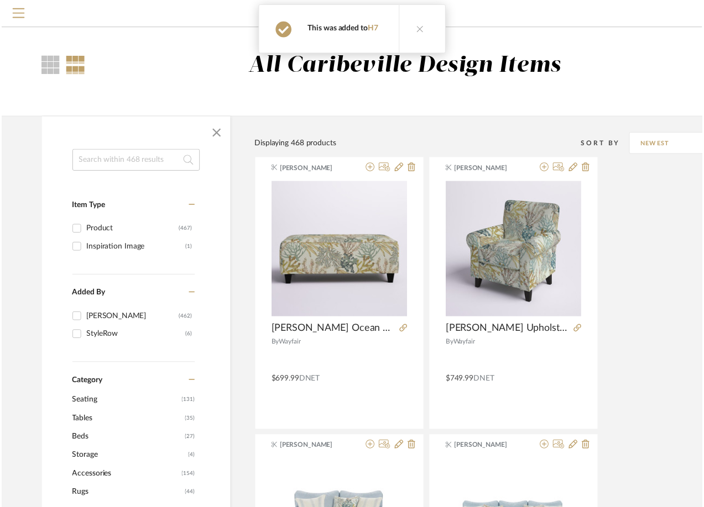
scroll to position [2322, 0]
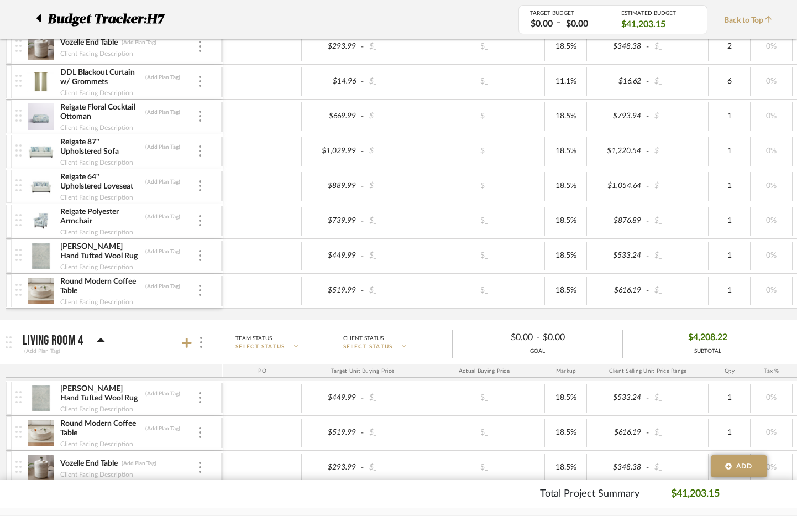
scroll to position [1699, 0]
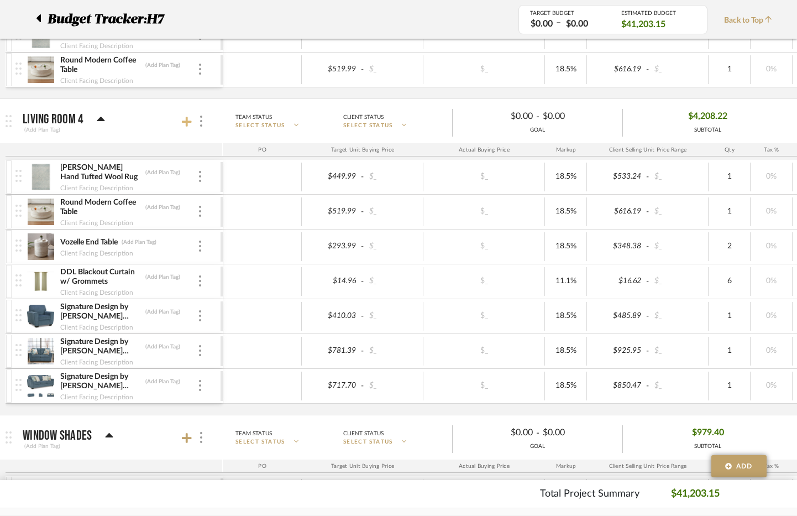
click at [185, 123] on icon at bounding box center [187, 121] width 10 height 11
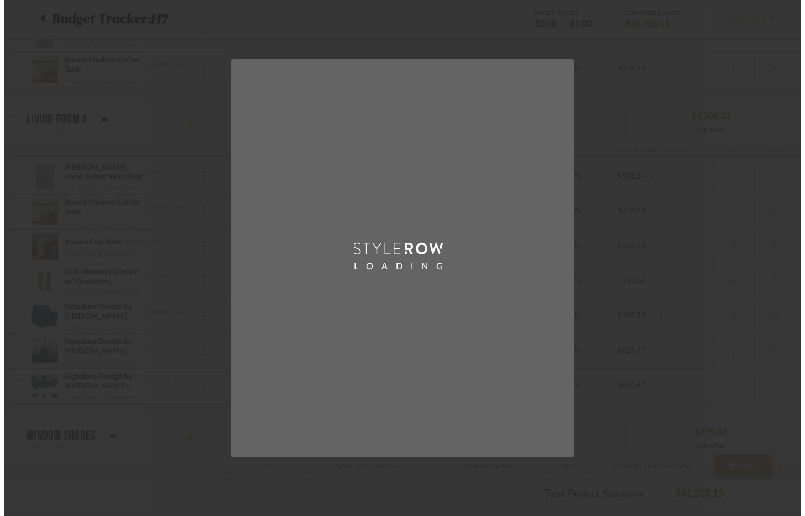
scroll to position [0, 0]
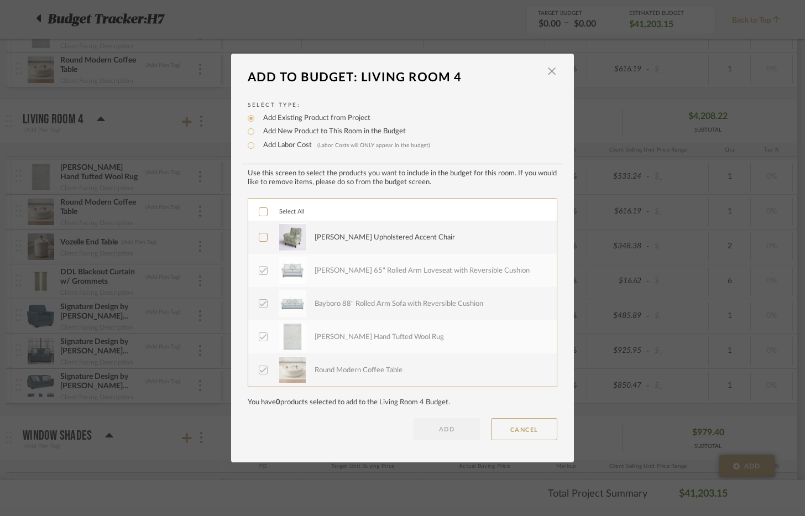
click at [389, 243] on div "Acuna Upholstered Accent Chair" at bounding box center [429, 237] width 229 height 28
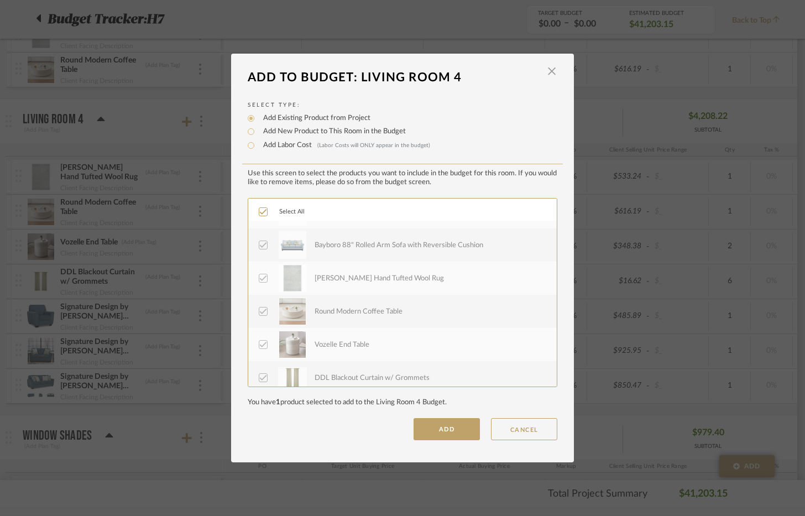
scroll to position [66, 0]
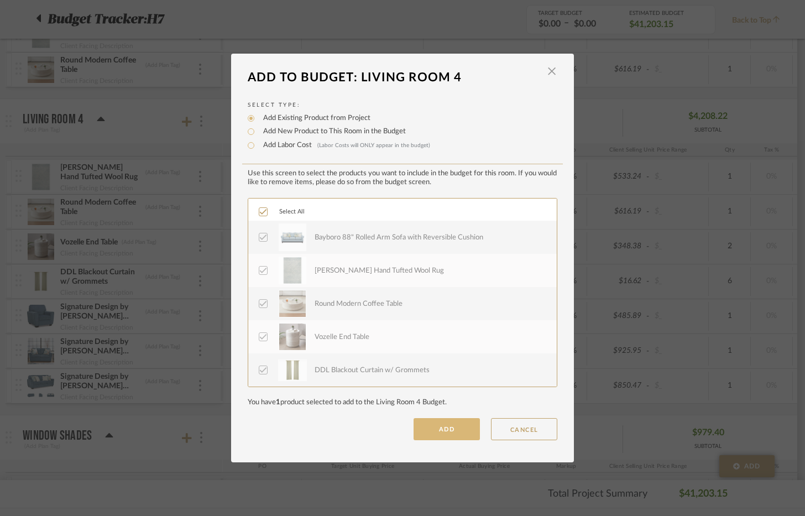
click at [436, 429] on button "ADD" at bounding box center [446, 429] width 66 height 22
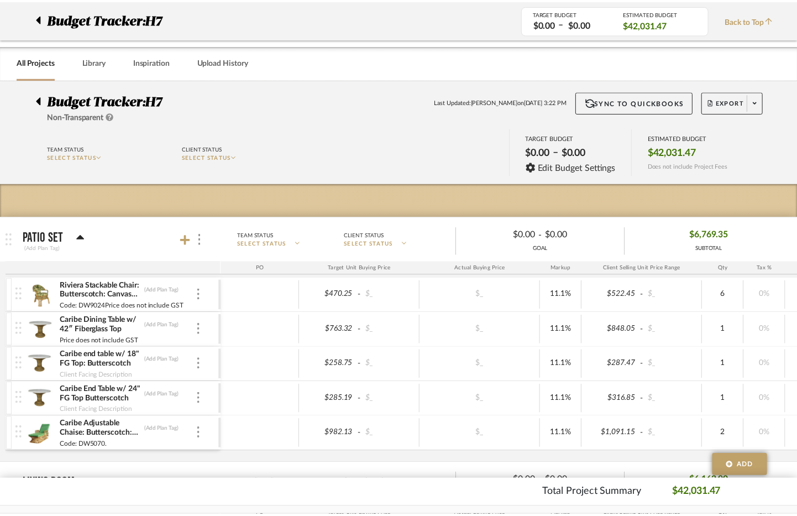
scroll to position [1699, 0]
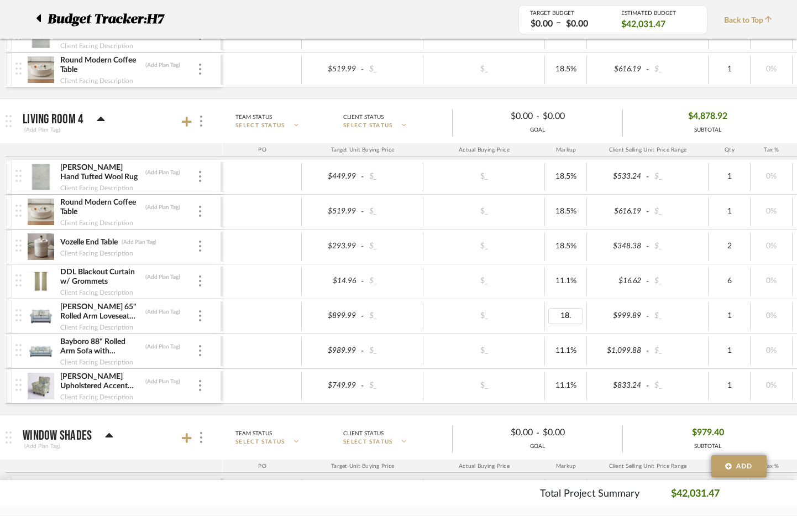
type input "18.5"
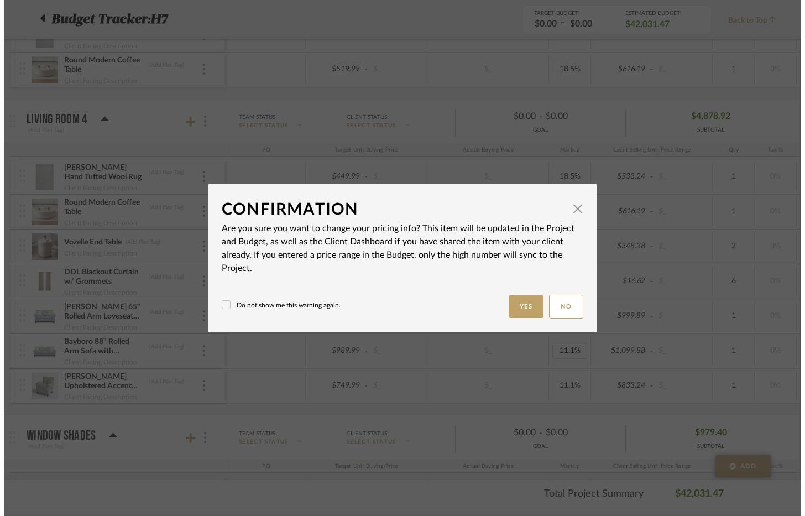
scroll to position [0, 0]
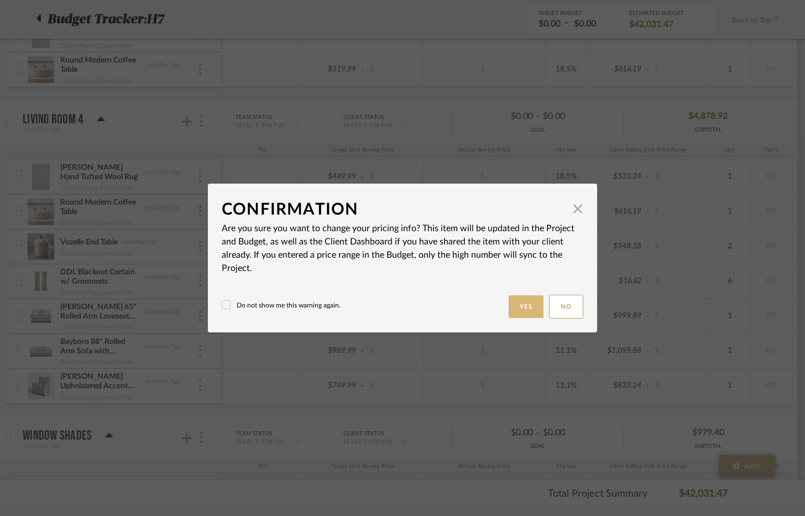
click at [516, 310] on button "Yes" at bounding box center [526, 306] width 35 height 23
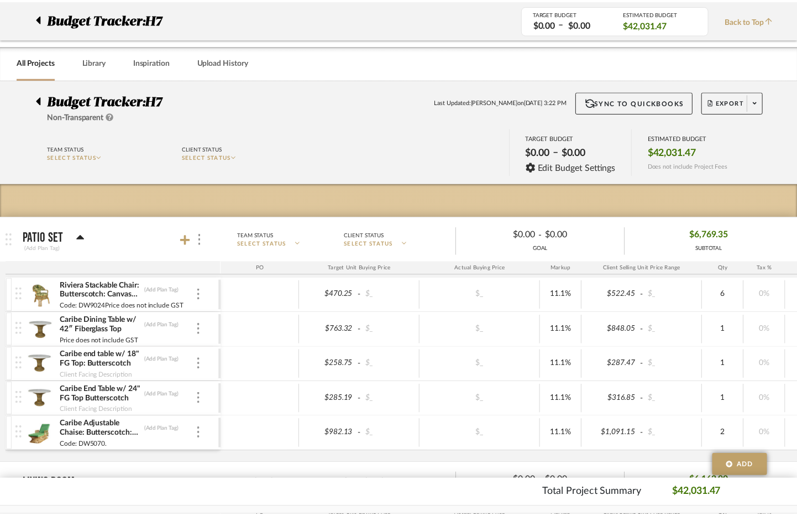
scroll to position [1699, 0]
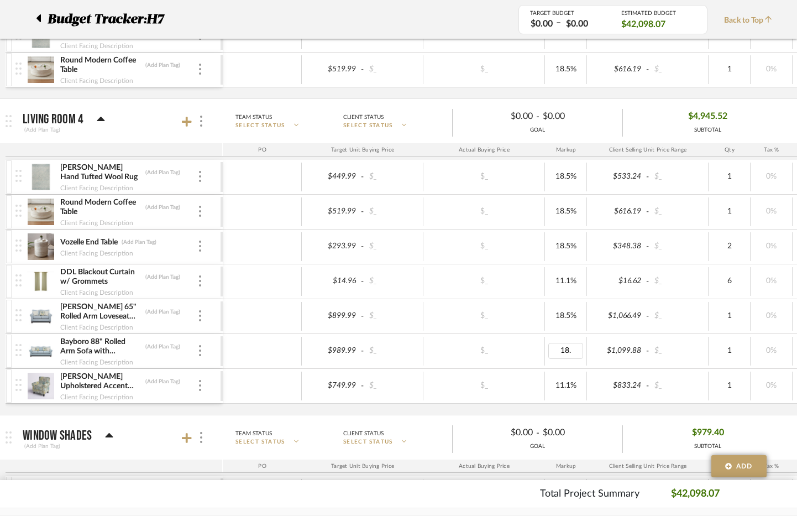
type input "18.5"
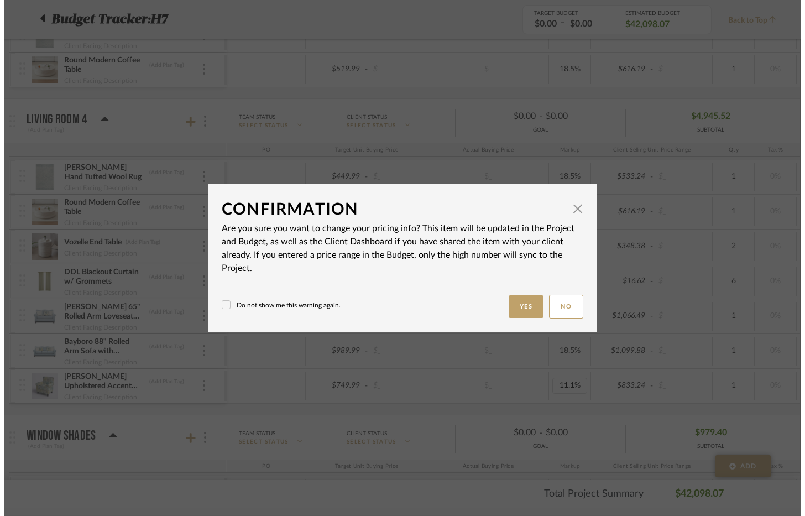
scroll to position [0, 0]
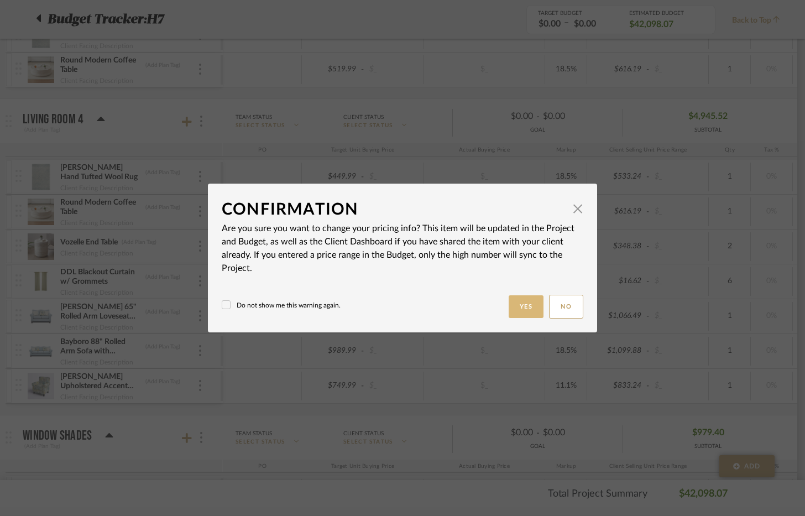
click at [522, 300] on button "Yes" at bounding box center [526, 306] width 35 height 23
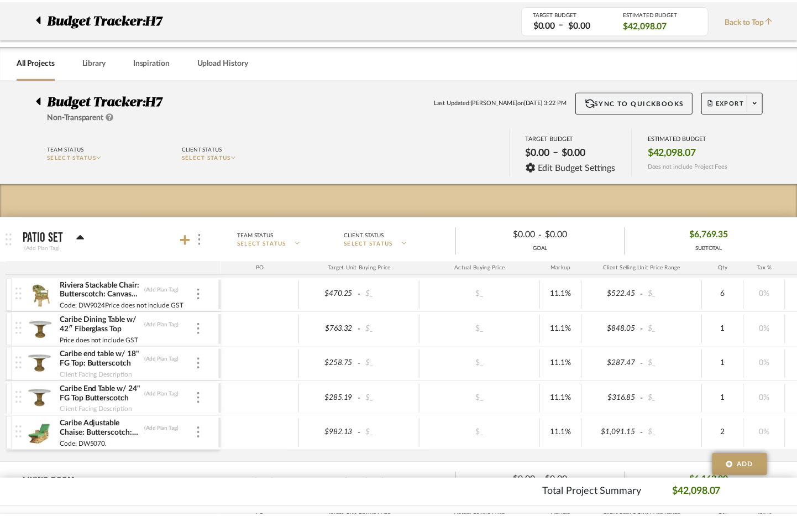
scroll to position [1699, 0]
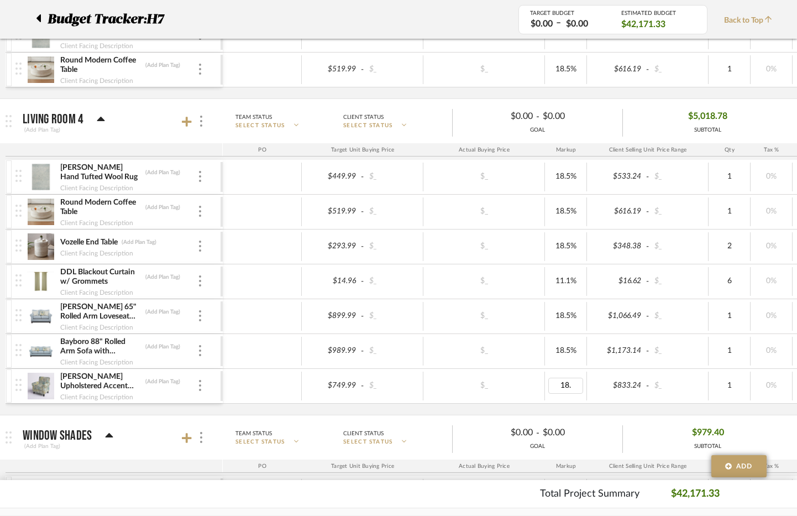
type input "18.5"
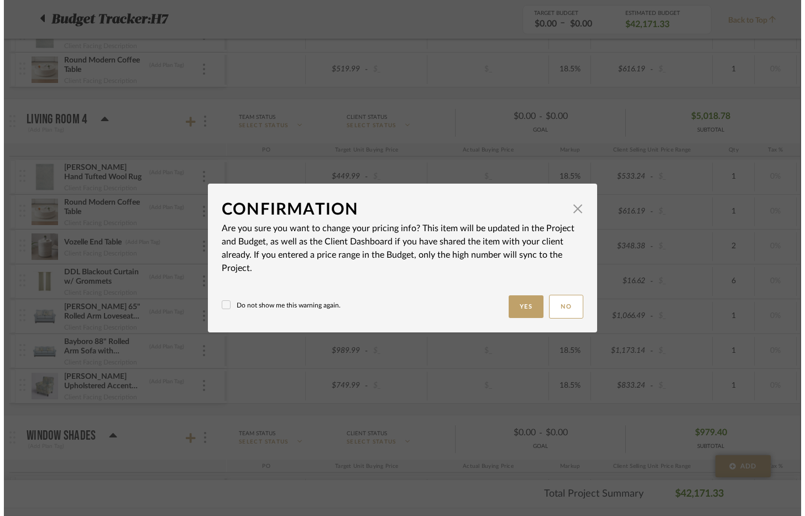
scroll to position [0, 0]
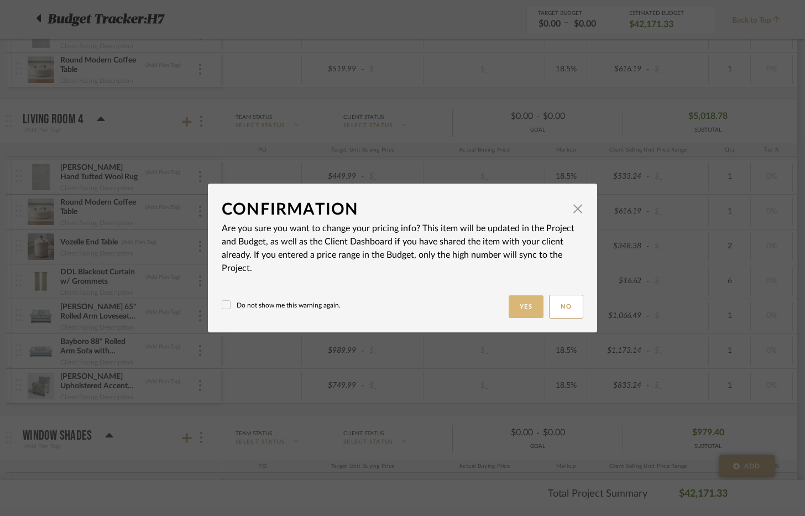
click at [523, 303] on button "Yes" at bounding box center [526, 306] width 35 height 23
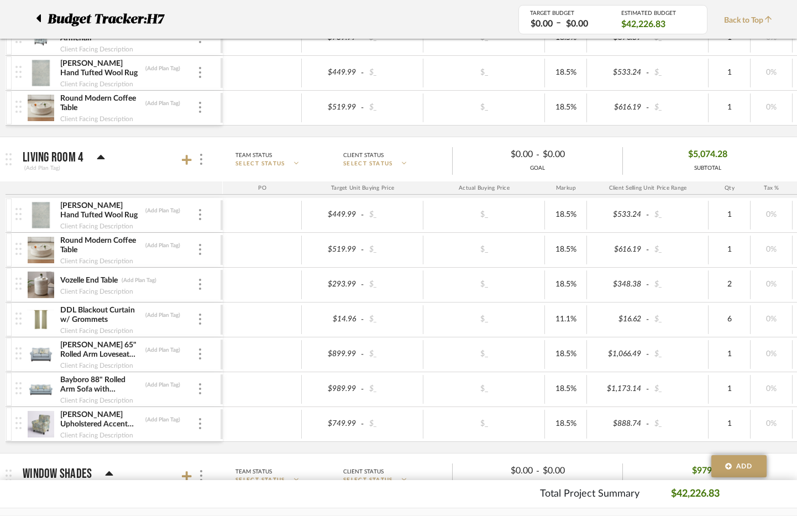
scroll to position [1644, 0]
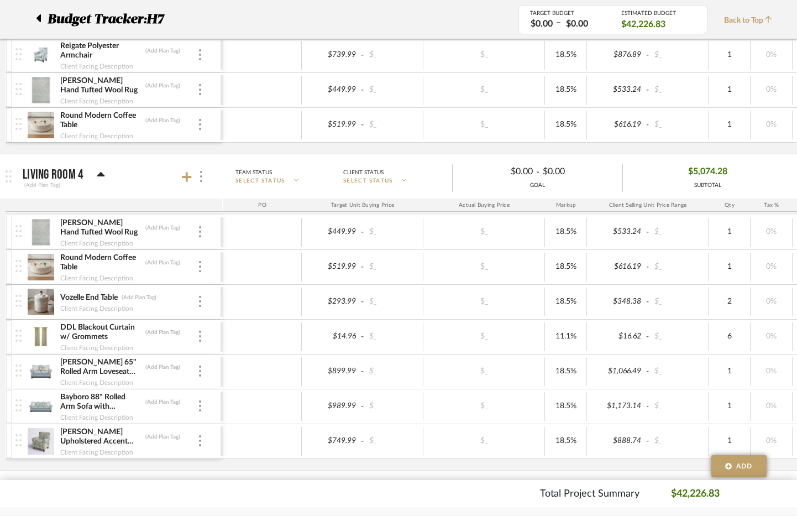
click at [795, 170] on mat-expansion-panel-header "Living Room 4 (Add Plan Tag) Team Status SELECT STATUS Client Status SELECT STA…" at bounding box center [398, 176] width 797 height 44
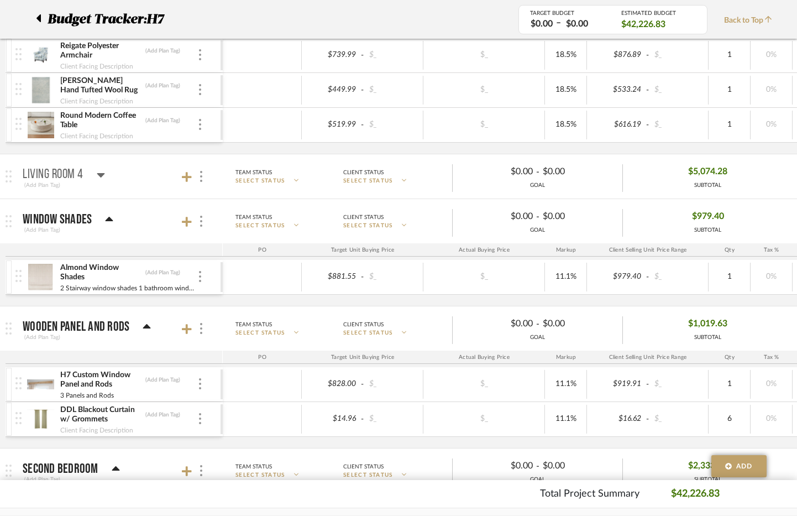
click at [763, 30] on div "TARGET BUDGET $0.00 – $0.00 ESTIMATED BUDGET $42,226.83 Back to Top" at bounding box center [647, 19] width 259 height 29
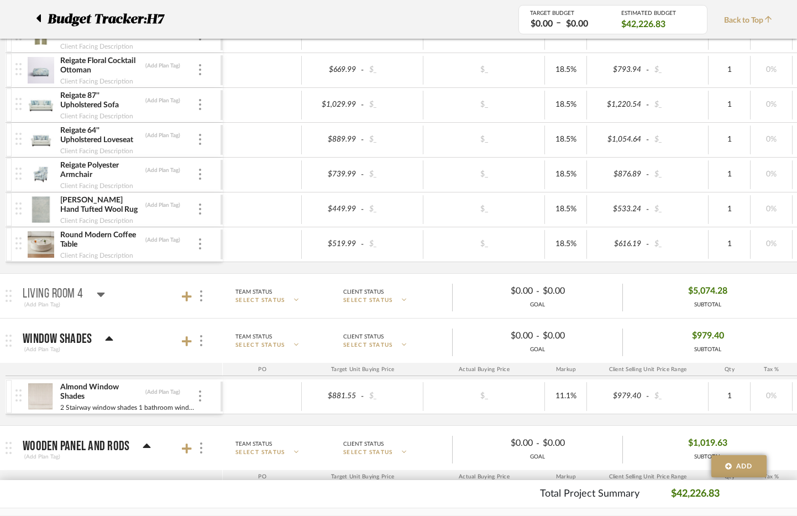
scroll to position [1589, 0]
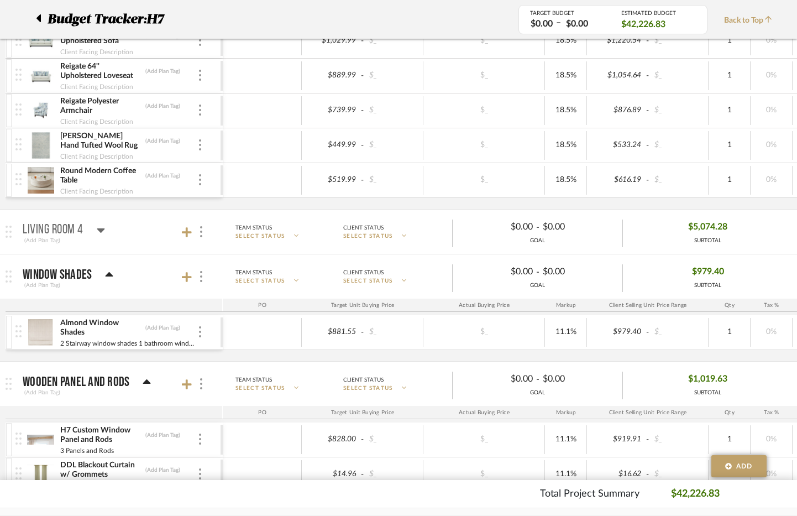
click at [122, 238] on mat-panel-title "Living Room 4 (Add Plan Tag)" at bounding box center [120, 231] width 195 height 27
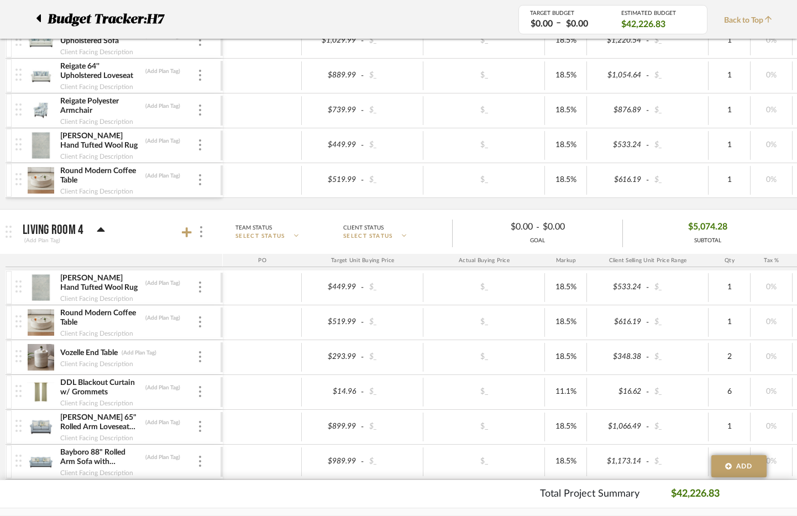
click at [777, 240] on div "$5,074.28 SUBTOTAL" at bounding box center [708, 231] width 170 height 27
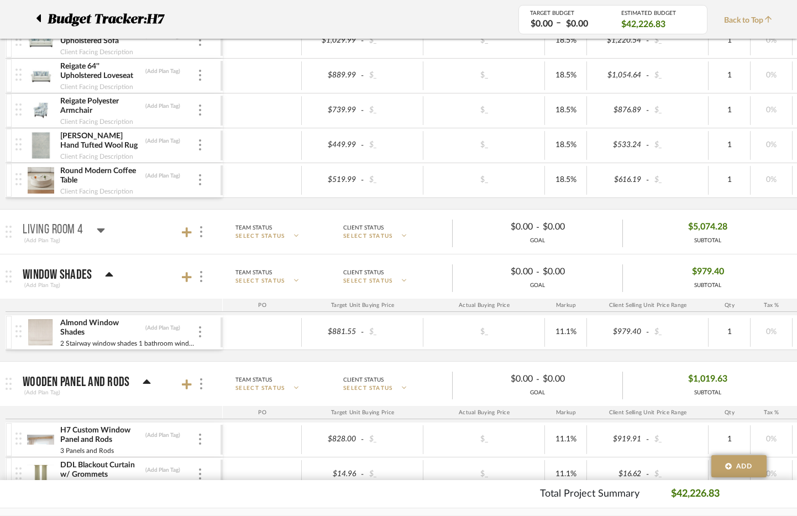
click at [130, 226] on mat-panel-title "Living Room 4 (Add Plan Tag)" at bounding box center [120, 231] width 195 height 27
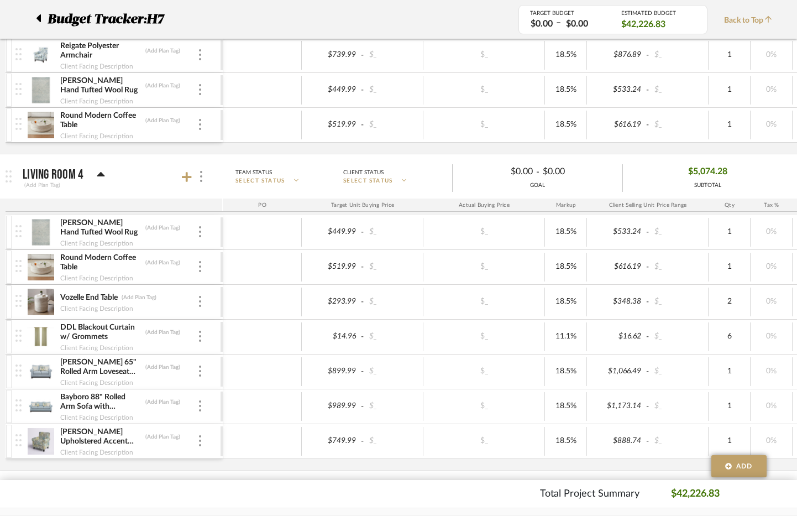
scroll to position [1699, 0]
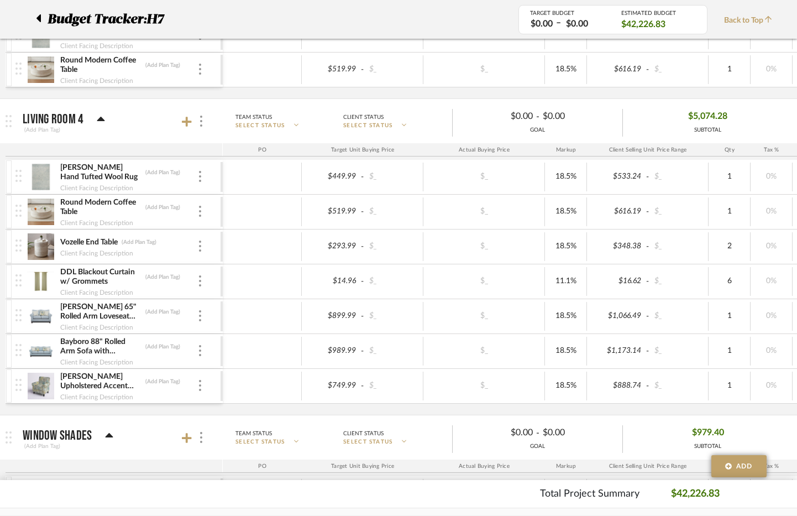
click at [788, 141] on mat-expansion-panel-header "Living Room 4 (Add Plan Tag) Team Status SELECT STATUS Client Status SELECT STA…" at bounding box center [398, 121] width 797 height 44
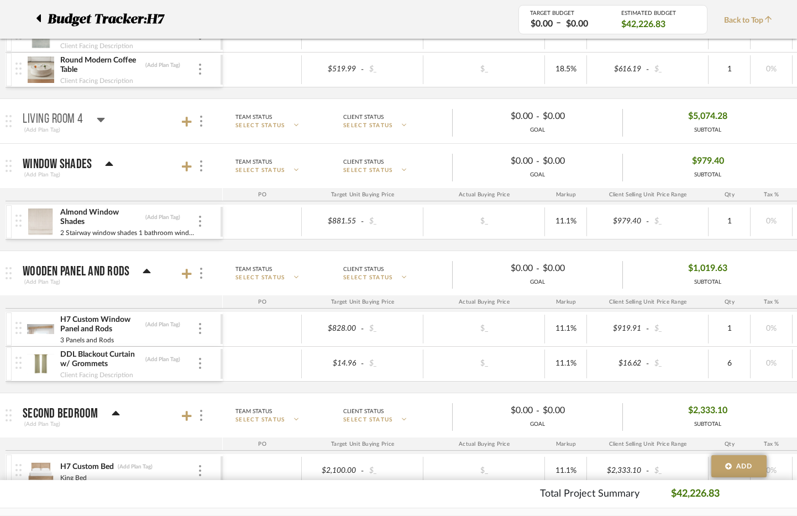
click at [108, 116] on mat-panel-title "Living Room 4 (Add Plan Tag)" at bounding box center [120, 121] width 195 height 27
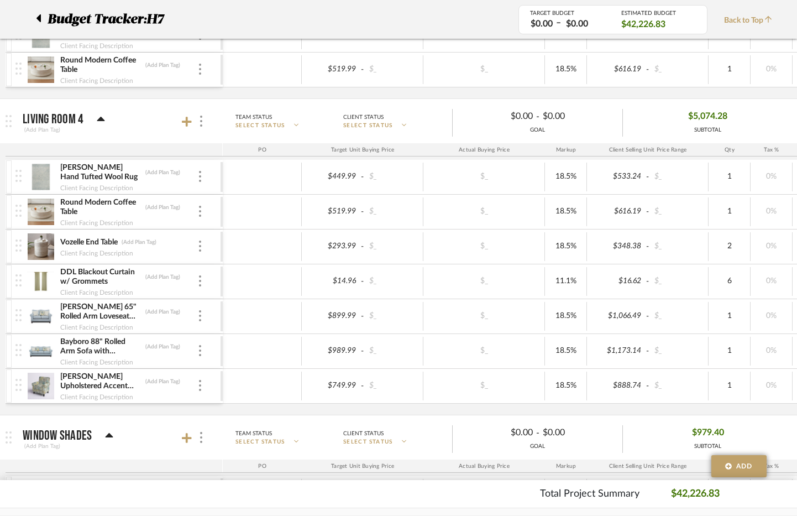
click at [788, 430] on div "$979.40 SUBTOTAL" at bounding box center [708, 437] width 170 height 27
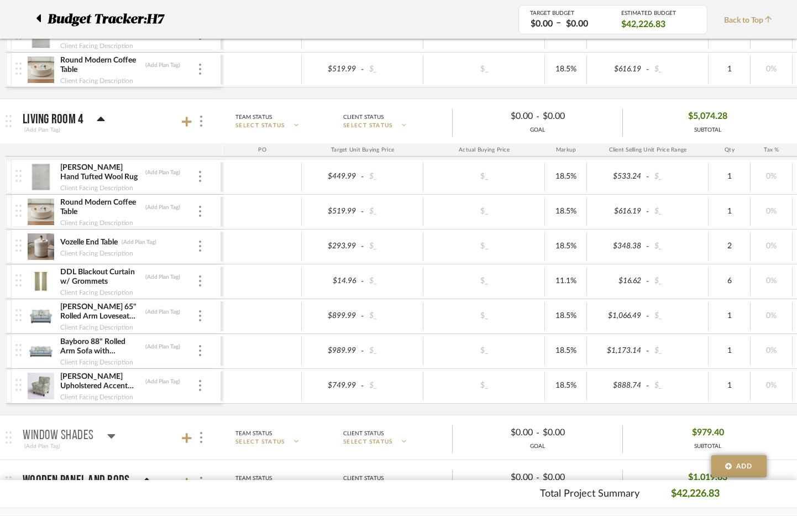
click at [767, 416] on mat-expansion-panel-header "Window Shades (Add Plan Tag) Team Status SELECT STATUS Client Status SELECT STA…" at bounding box center [398, 437] width 797 height 44
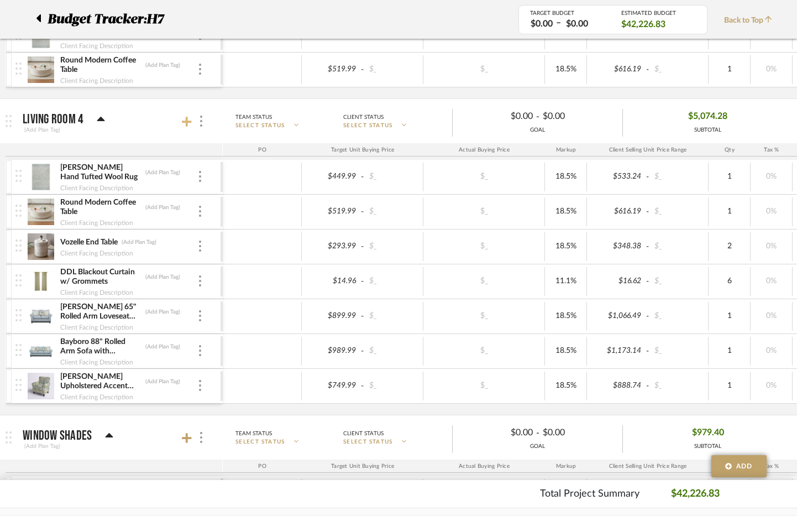
click at [182, 123] on icon at bounding box center [187, 121] width 10 height 11
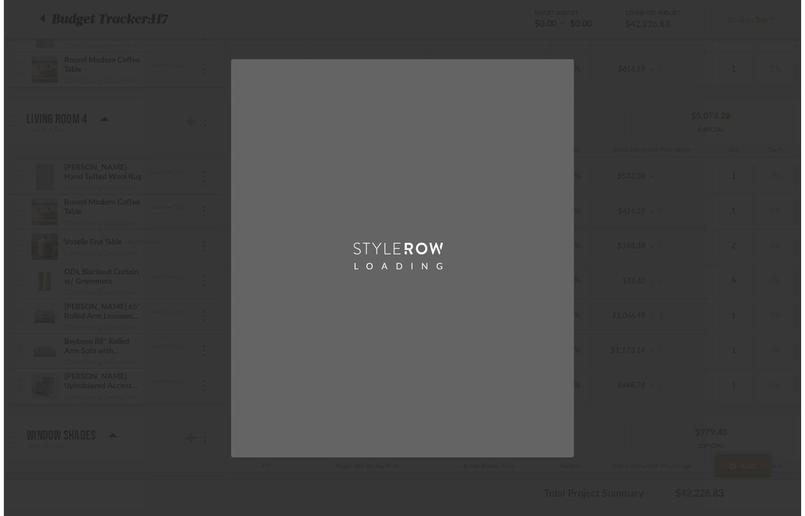
scroll to position [0, 0]
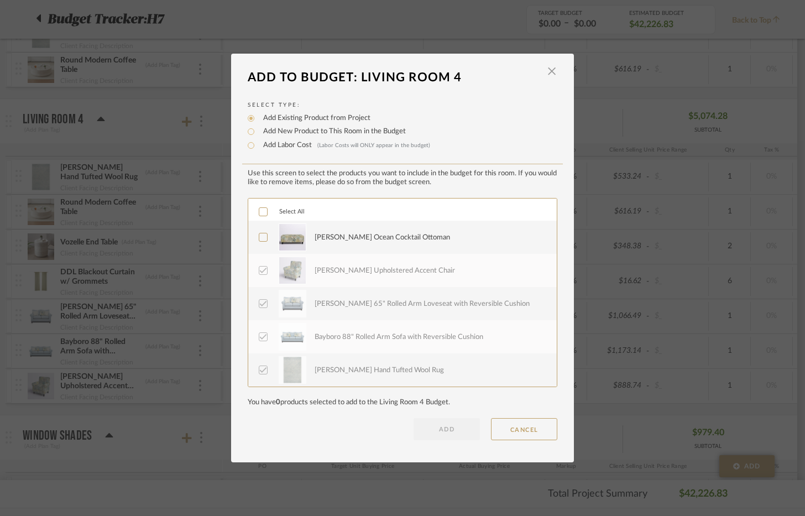
click at [315, 242] on div "Nicolle Darla Ocean Cocktail Ottoman" at bounding box center [382, 237] width 135 height 11
click at [451, 422] on button "ADD" at bounding box center [446, 429] width 66 height 22
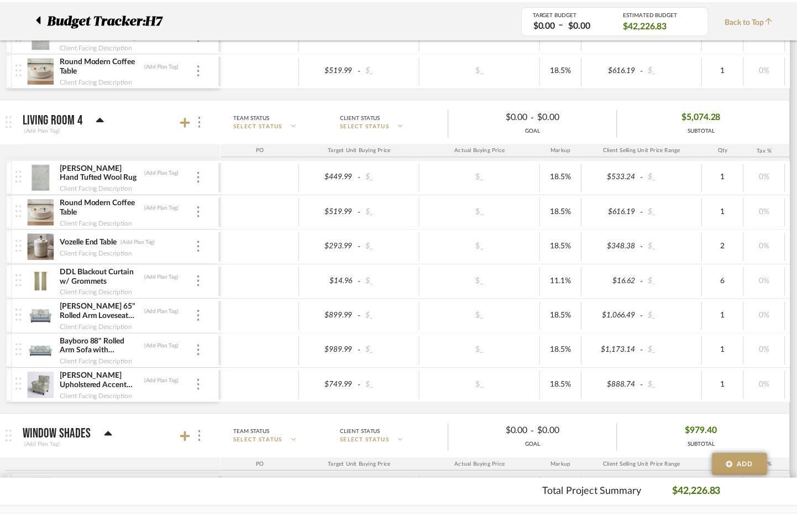
scroll to position [1699, 0]
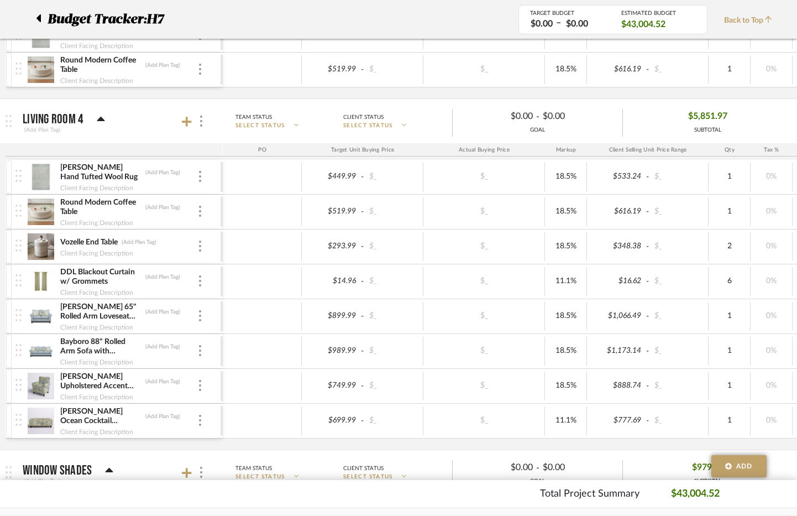
click at [761, 114] on div "$5,851.97 SUBTOTAL" at bounding box center [708, 121] width 170 height 27
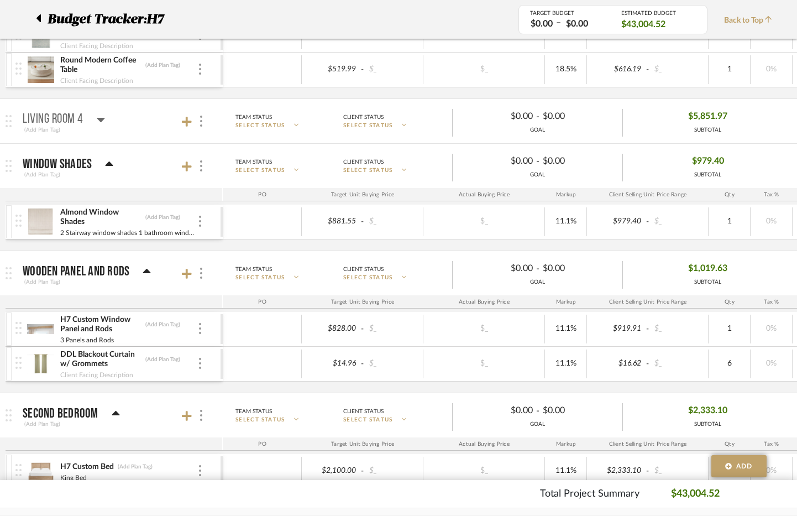
click at [103, 119] on icon at bounding box center [101, 120] width 8 height 4
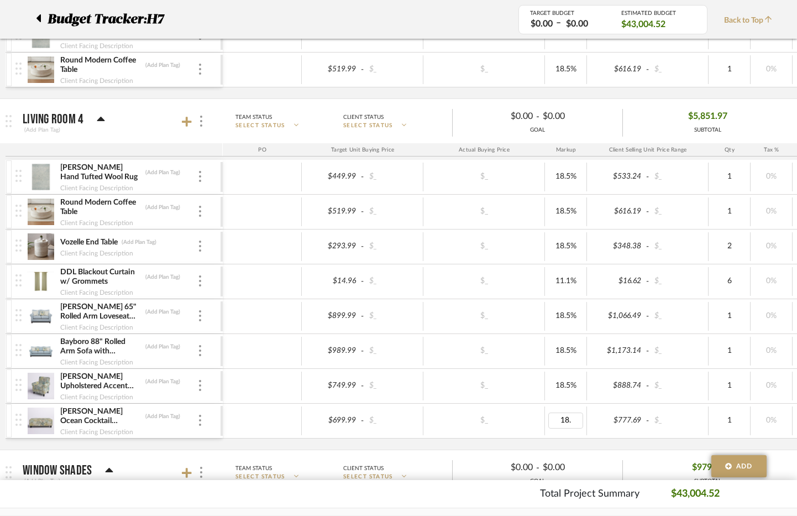
type input "18.5"
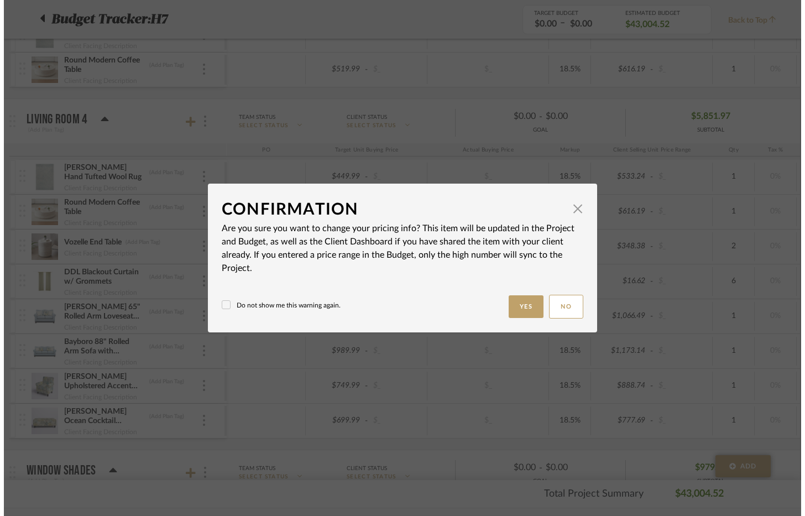
scroll to position [0, 0]
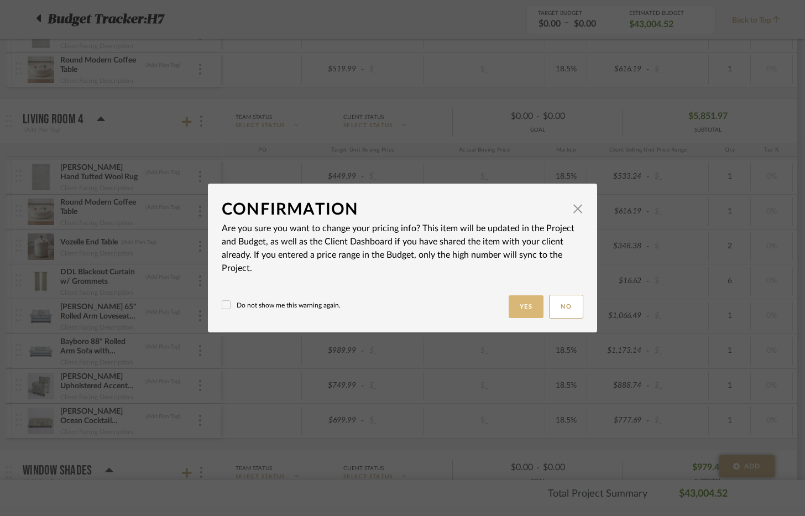
click at [522, 302] on button "Yes" at bounding box center [526, 306] width 35 height 23
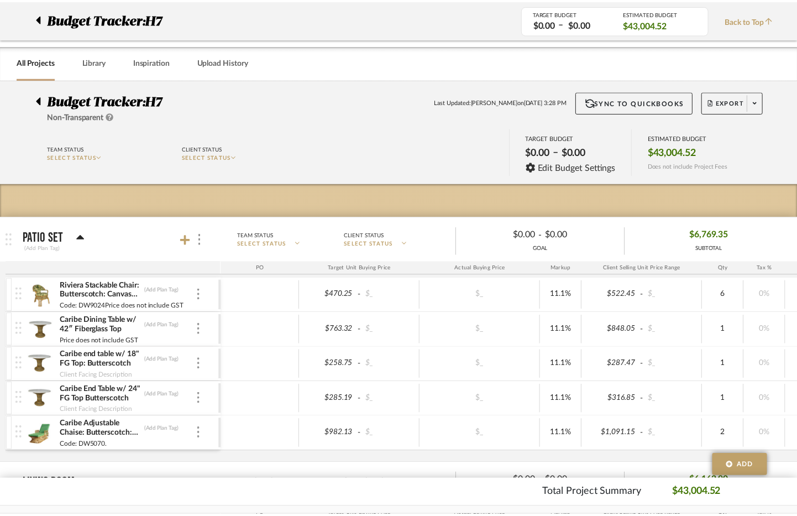
scroll to position [1699, 0]
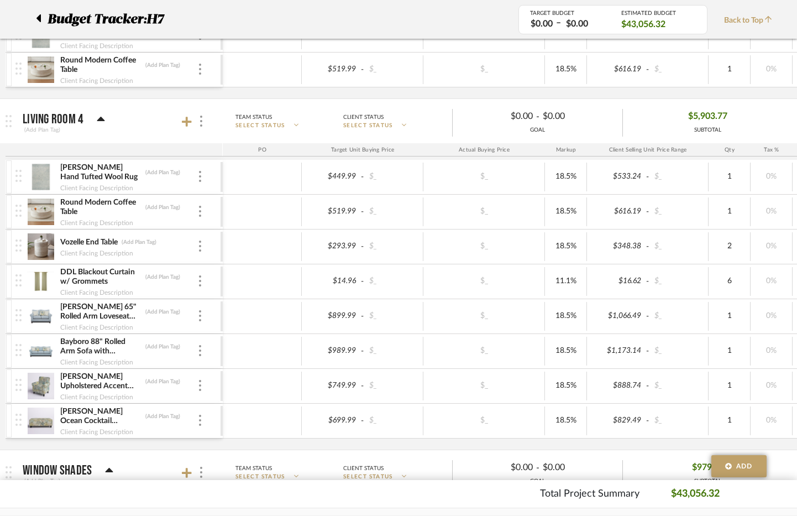
click at [782, 109] on div "$5,903.77 SUBTOTAL" at bounding box center [708, 121] width 170 height 27
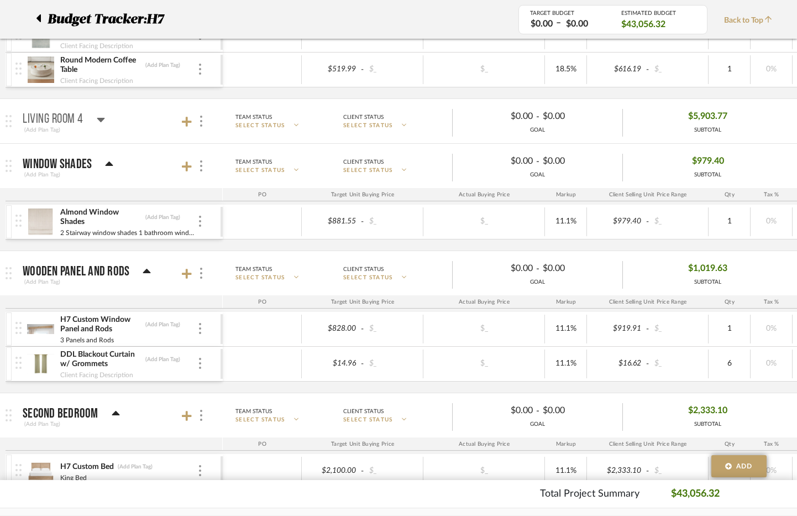
click at [781, 164] on div "$979.40 SUBTOTAL" at bounding box center [708, 166] width 170 height 27
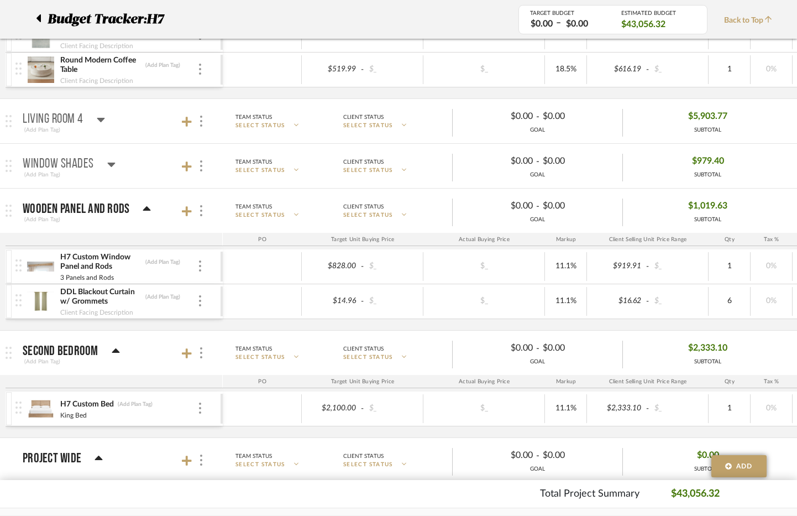
click at [102, 118] on icon at bounding box center [101, 120] width 8 height 4
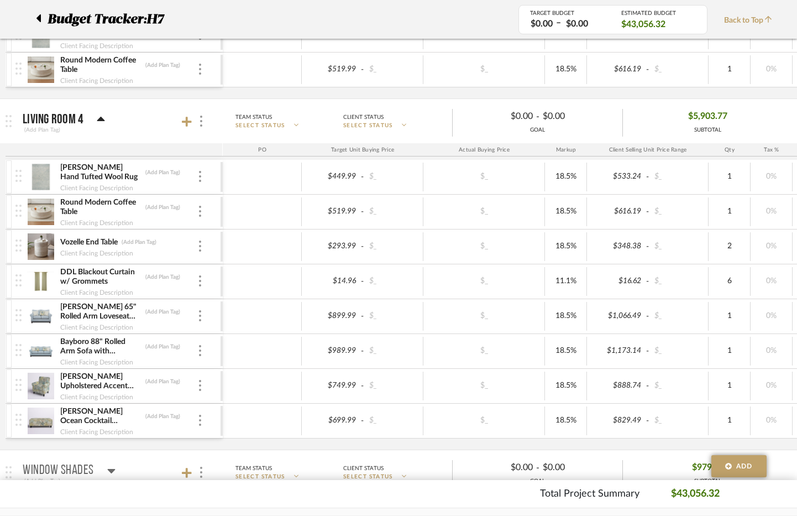
click at [207, 207] on div "Round Modern Coffee Table (Add Plan Tag) Client Facing Description" at bounding box center [117, 212] width 205 height 34
click at [202, 207] on div at bounding box center [200, 212] width 6 height 12
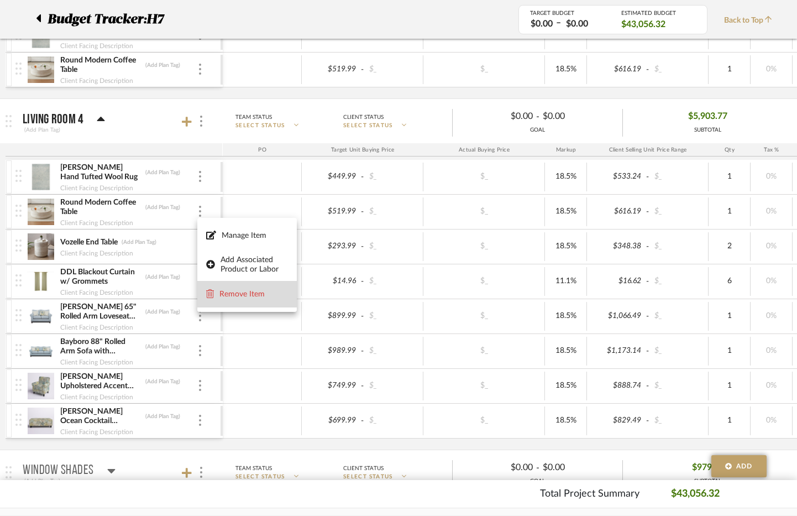
click at [242, 288] on button "Remove Item" at bounding box center [246, 294] width 99 height 27
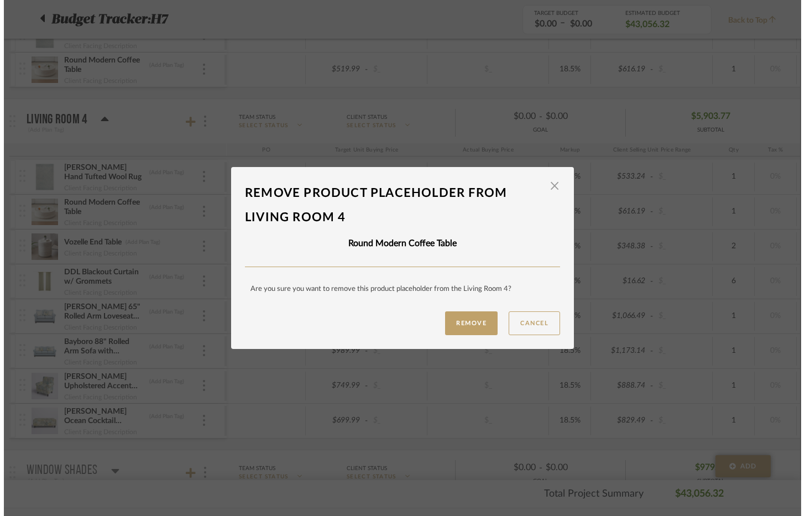
scroll to position [0, 0]
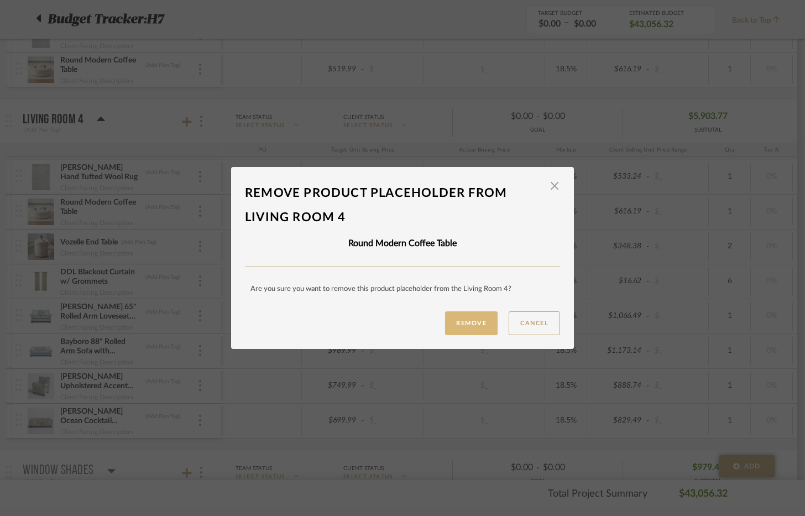
click at [462, 313] on button "Remove" at bounding box center [471, 323] width 53 height 24
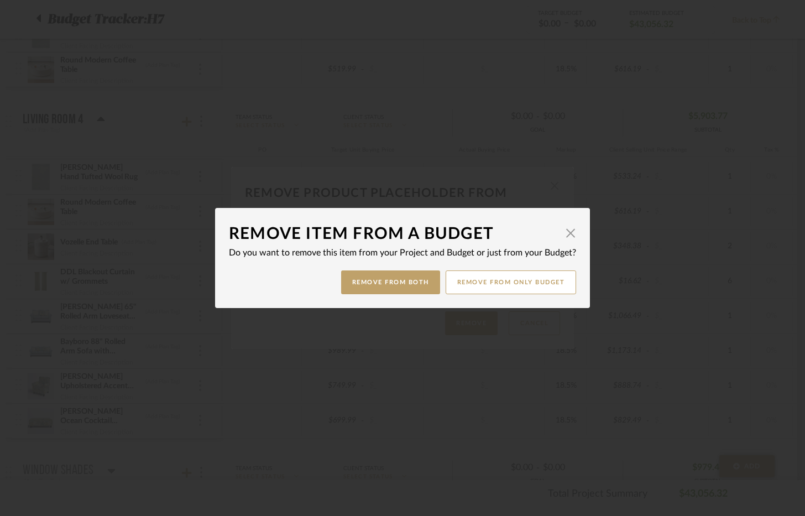
drag, startPoint x: 411, startPoint y: 277, endPoint x: 318, endPoint y: 328, distance: 105.9
click at [408, 280] on button "Remove from Both" at bounding box center [390, 282] width 99 height 24
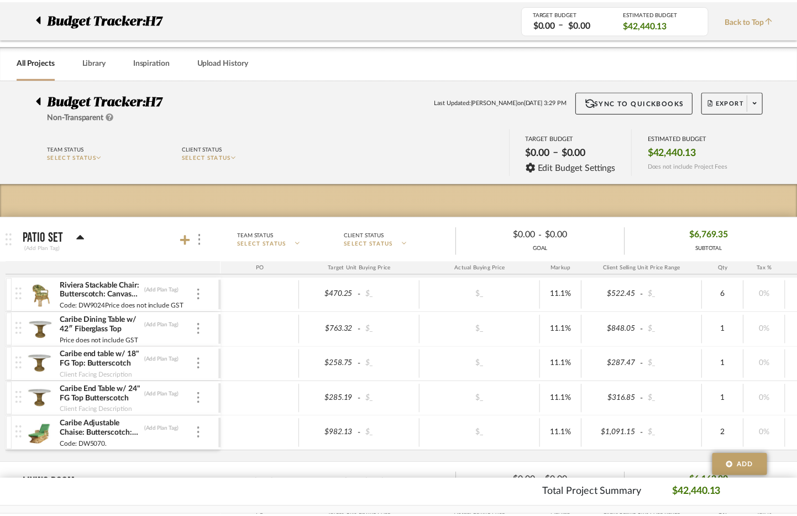
scroll to position [1699, 0]
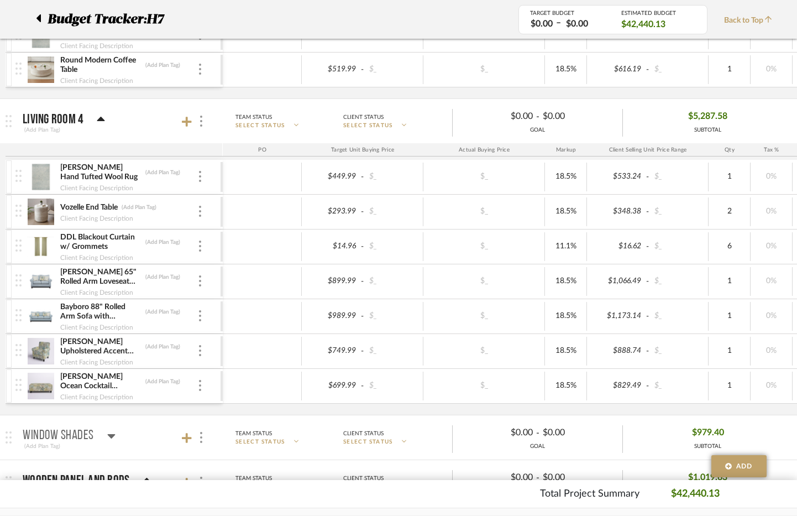
click at [757, 137] on mat-expansion-panel-header "Living Room 4 (Add Plan Tag) Team Status SELECT STATUS Client Status SELECT STA…" at bounding box center [398, 121] width 797 height 44
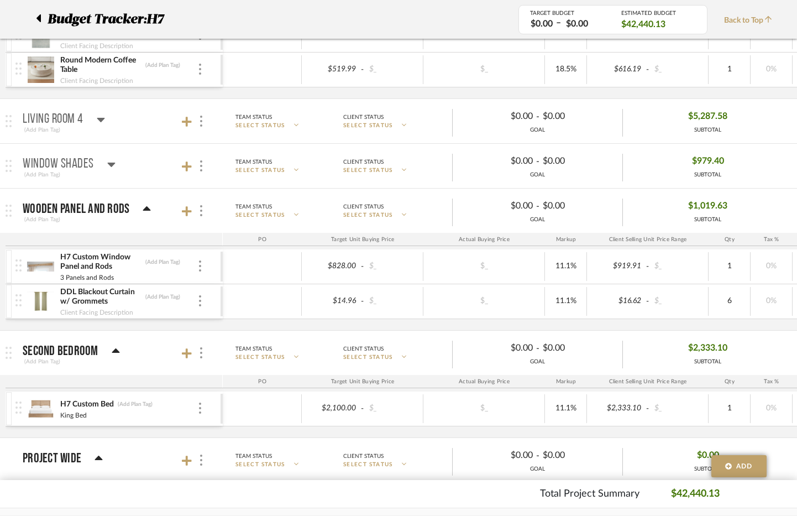
click at [773, 150] on mat-expansion-panel-header "Window Shades (Add Plan Tag) Team Status SELECT STATUS Client Status SELECT STA…" at bounding box center [398, 166] width 797 height 44
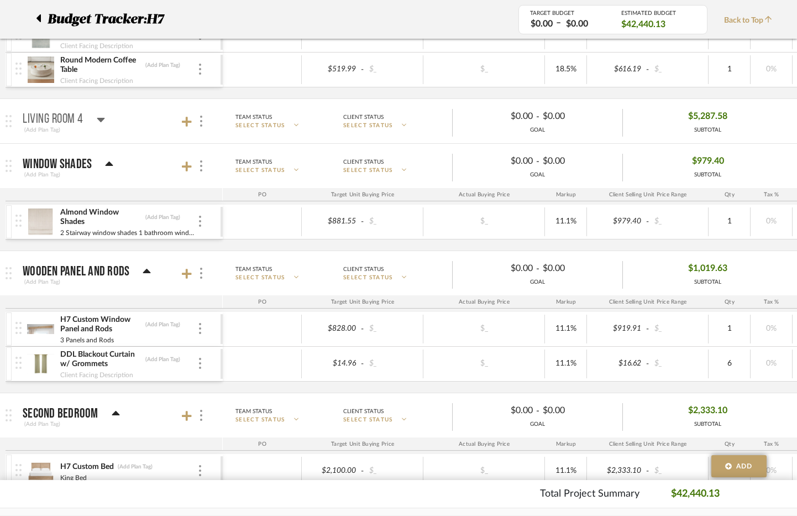
click at [776, 206] on div "$881.55 - $_ $_ 11.1% $979.40 - $_ 1 0% $0.00 - $_ 0% Taxable $979.40" at bounding box center [683, 222] width 920 height 34
click at [102, 124] on icon at bounding box center [101, 119] width 8 height 13
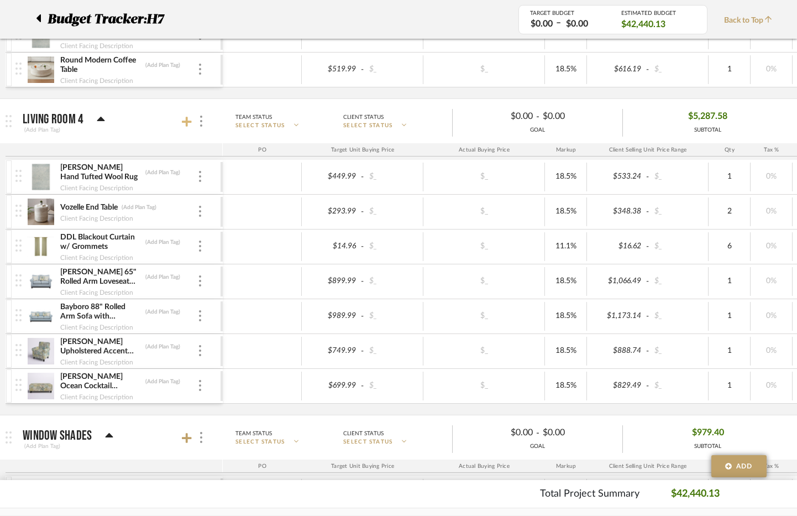
click at [182, 123] on icon at bounding box center [187, 121] width 10 height 11
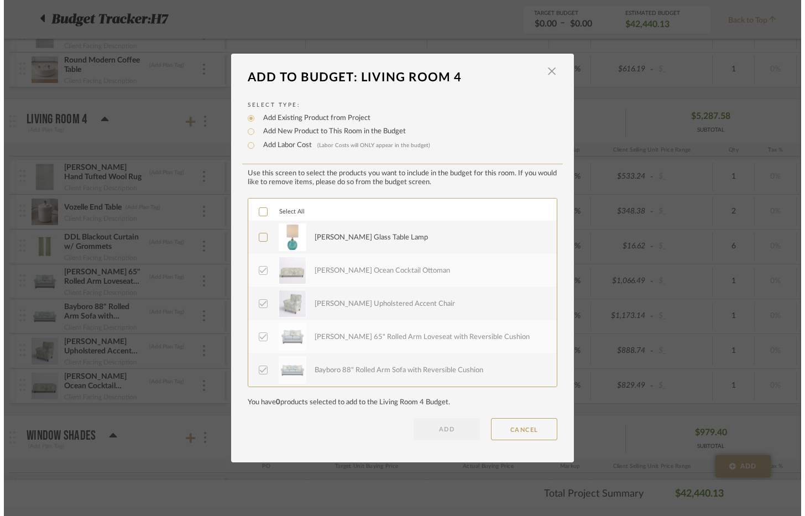
scroll to position [0, 0]
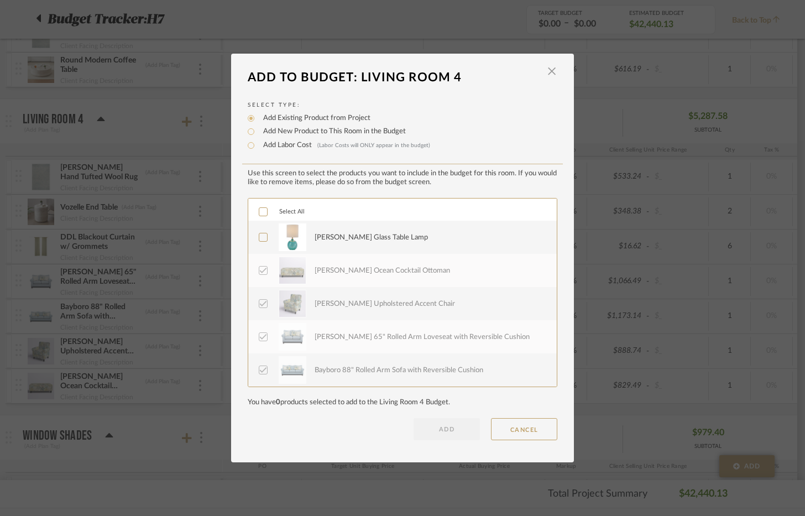
click at [337, 239] on div "Barnwell Glass Table Lamp" at bounding box center [371, 237] width 113 height 11
click at [455, 431] on button "ADD" at bounding box center [446, 429] width 66 height 22
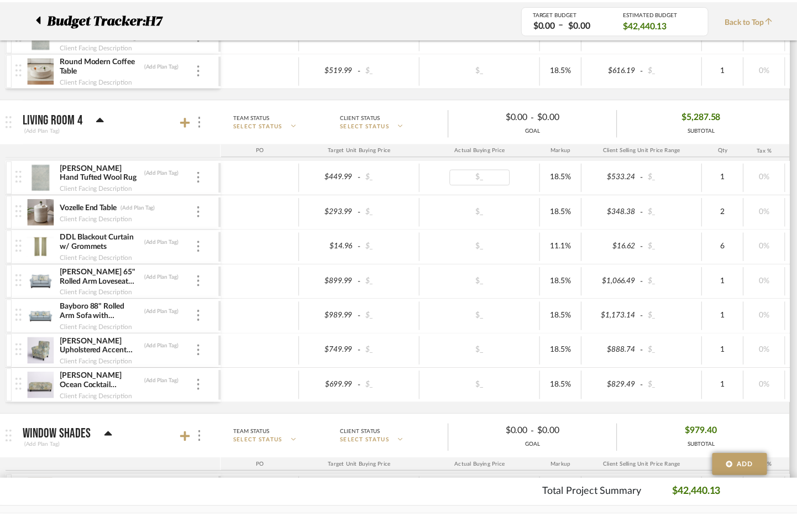
scroll to position [1699, 0]
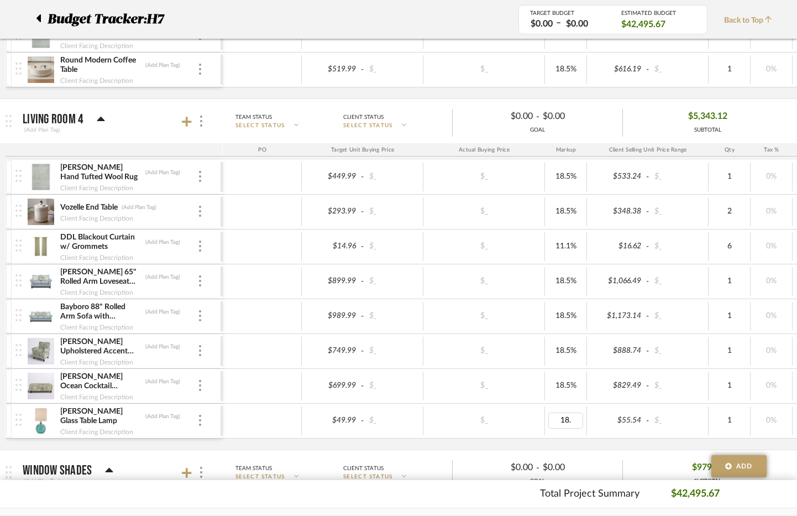
type input "18.5"
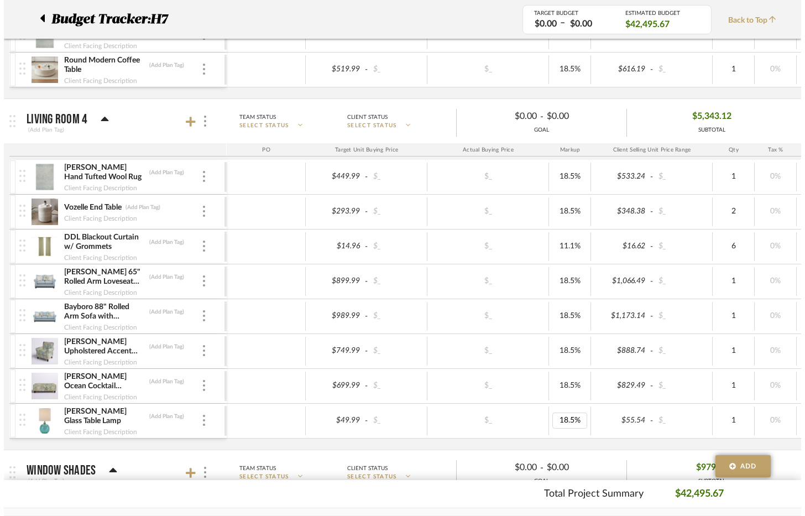
scroll to position [0, 0]
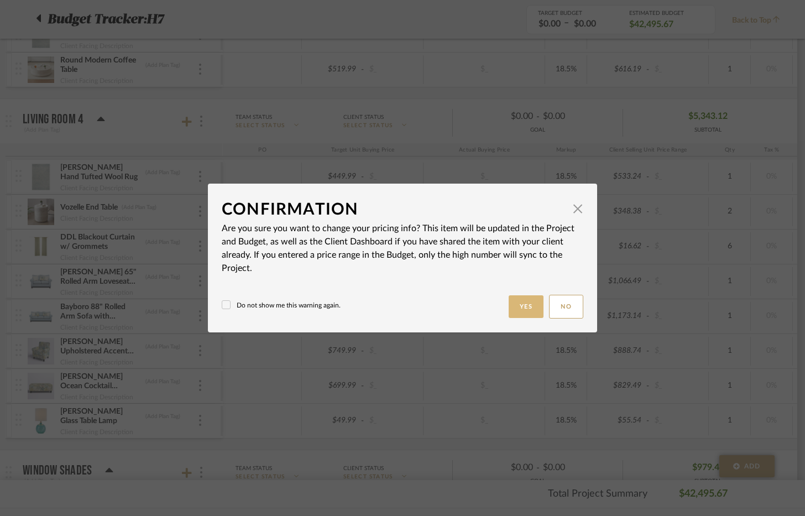
click at [515, 298] on button "Yes" at bounding box center [526, 306] width 35 height 23
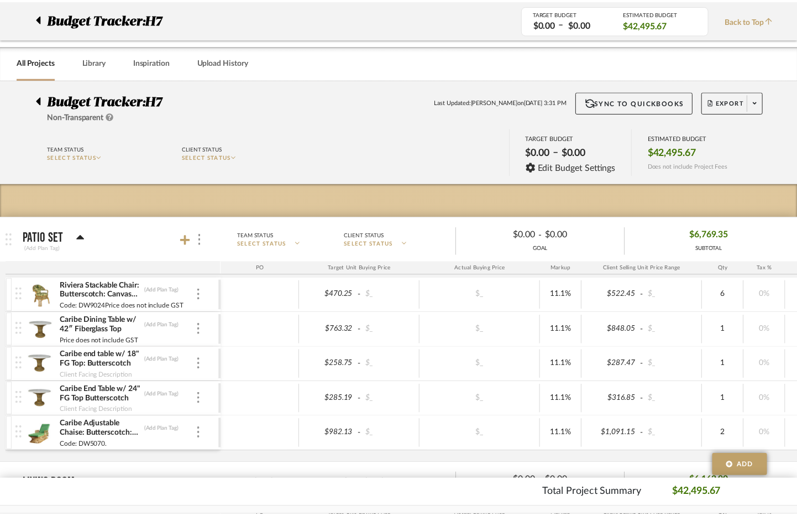
scroll to position [1699, 0]
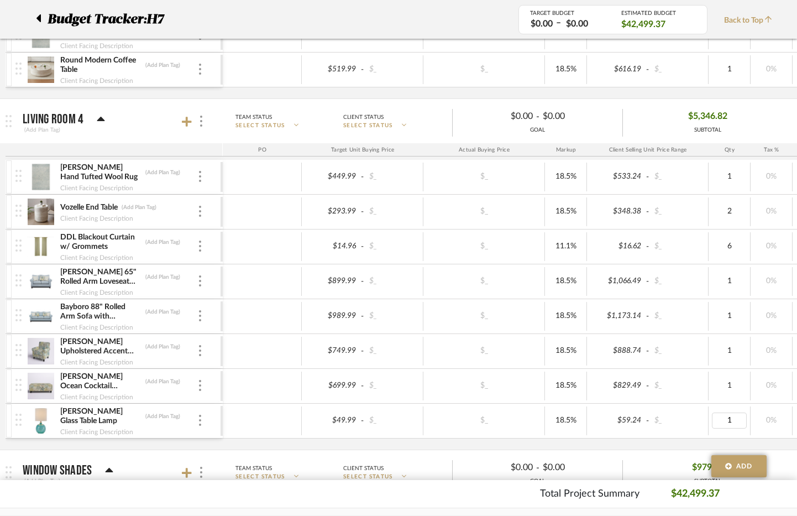
type input "2"
click at [689, 394] on div "$829.49 - $_" at bounding box center [648, 385] width 122 height 29
click at [41, 426] on img at bounding box center [40, 420] width 27 height 27
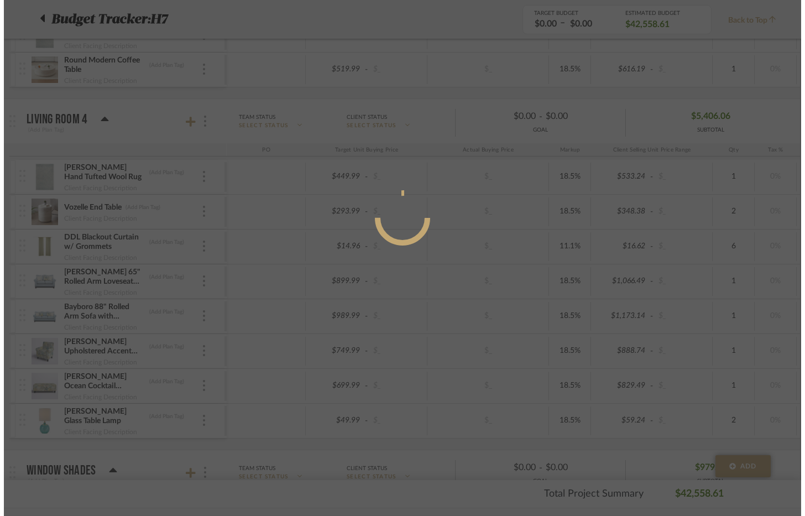
scroll to position [0, 0]
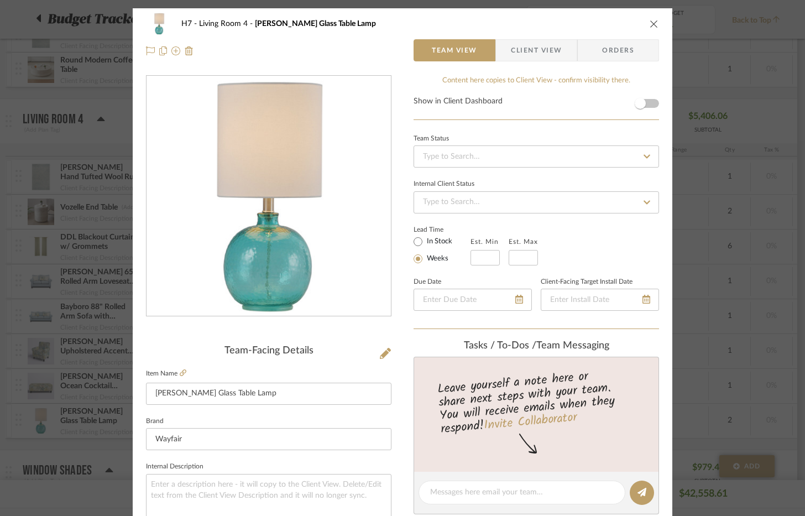
click at [789, 74] on div "H7 Living Room 4 Barnwell Glass Table Lamp Team View Client View Orders Team-Fa…" at bounding box center [402, 258] width 805 height 516
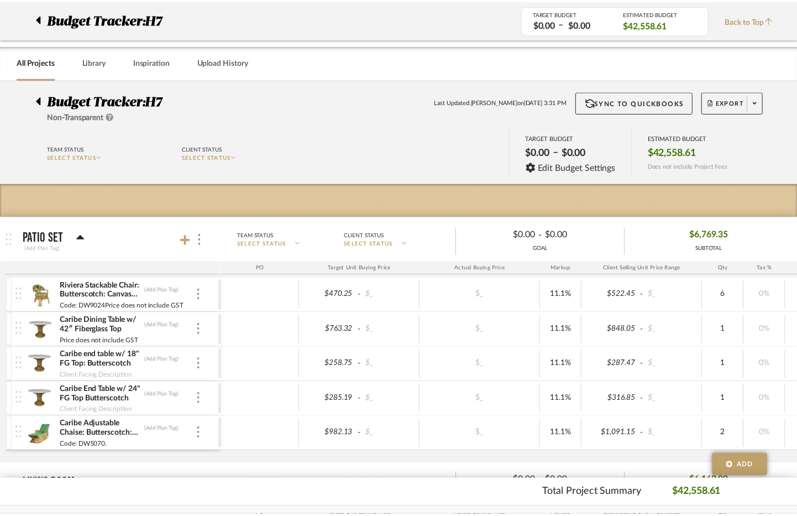
scroll to position [1699, 0]
